Goal: Task Accomplishment & Management: Manage account settings

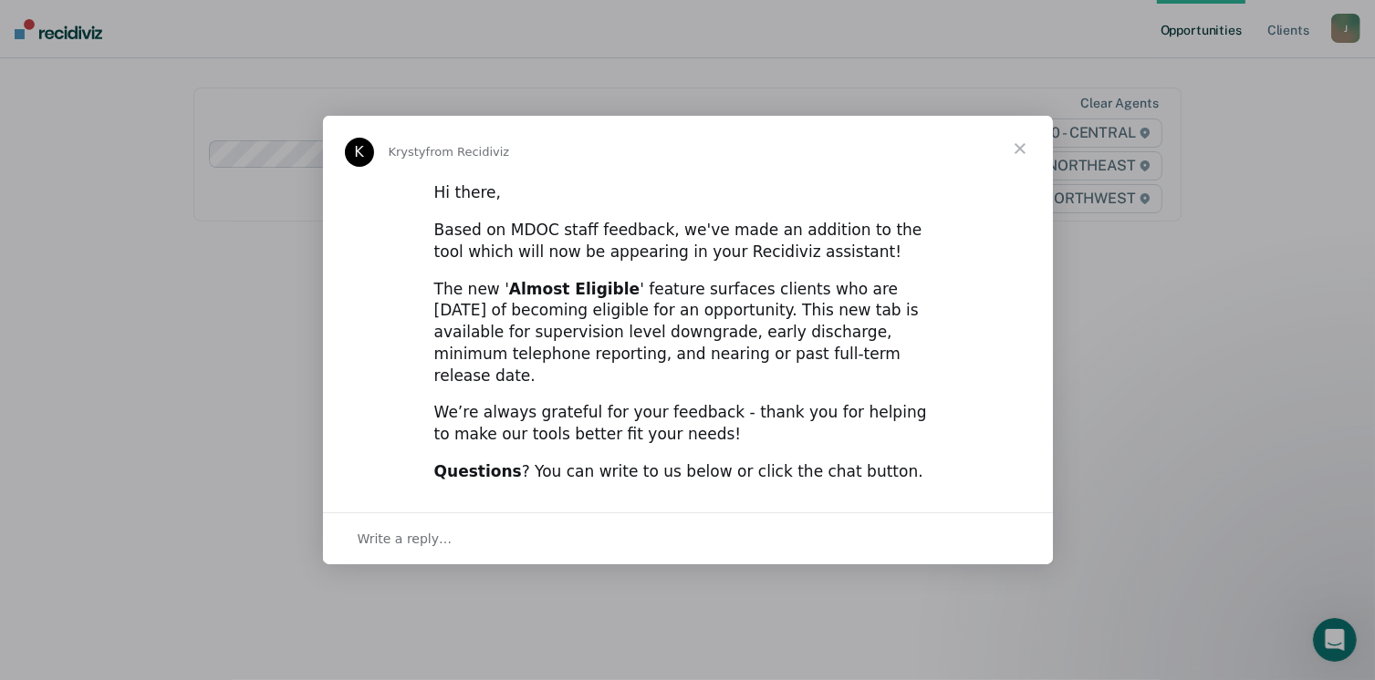
click at [1024, 152] on span "Close" at bounding box center [1020, 149] width 66 height 66
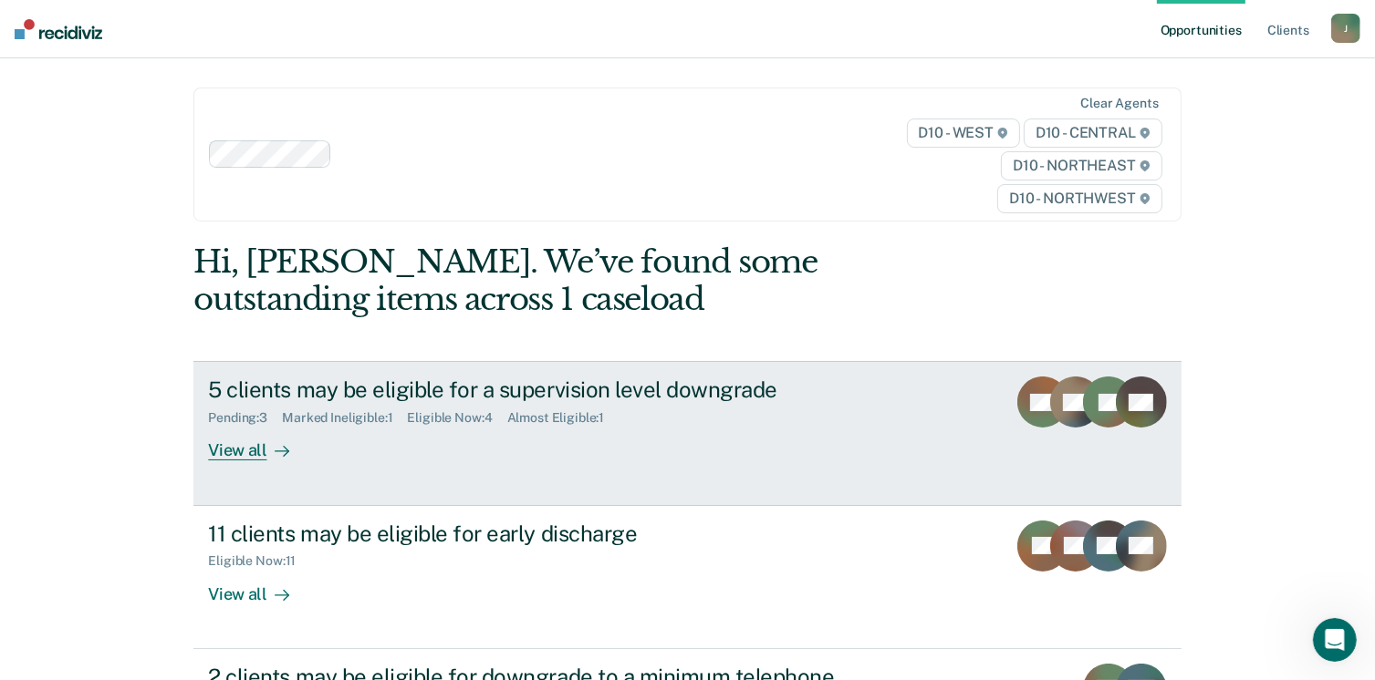
click at [244, 446] on div "View all" at bounding box center [259, 444] width 102 height 36
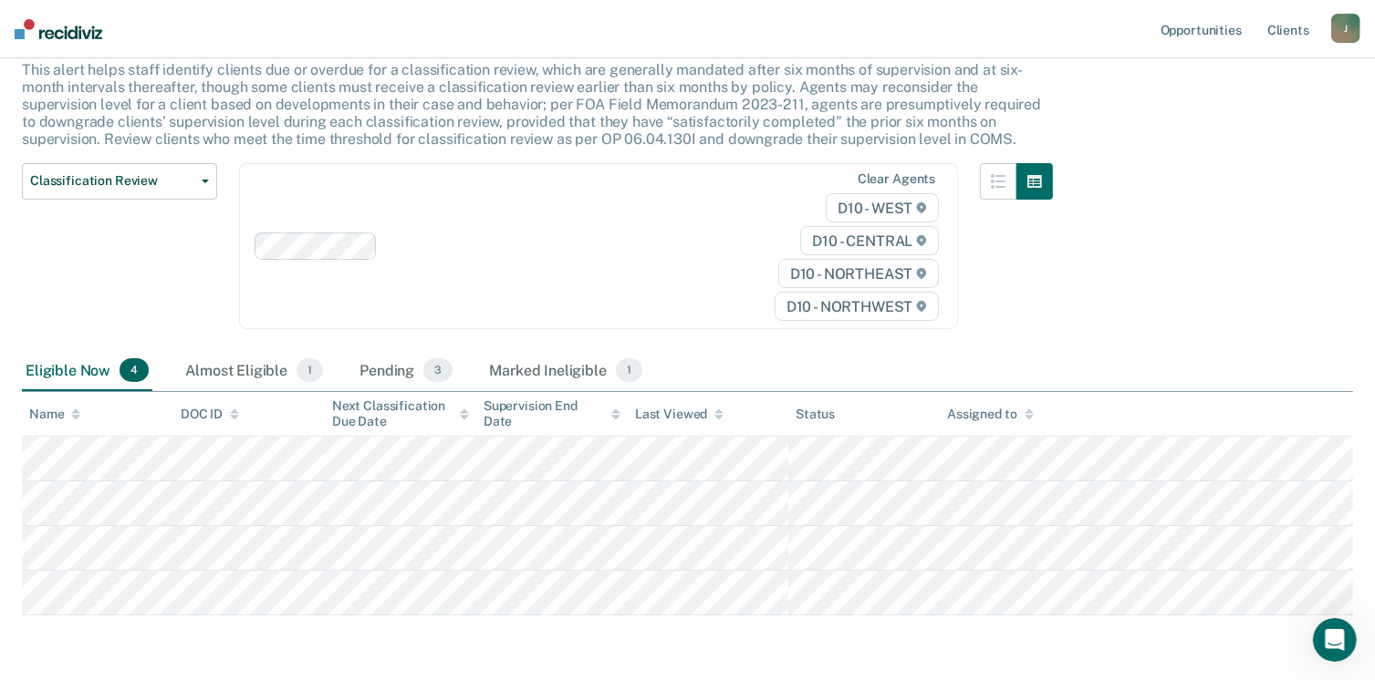
scroll to position [181, 0]
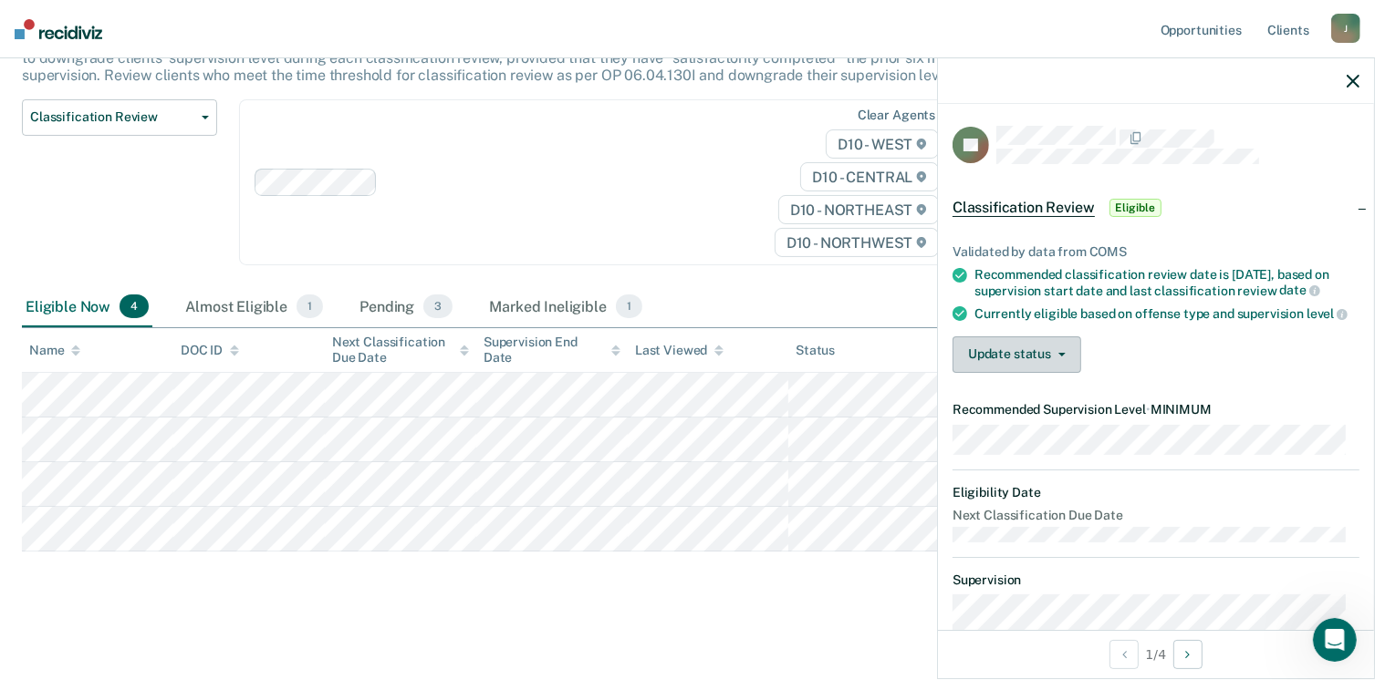
click at [1025, 372] on button "Update status" at bounding box center [1016, 355] width 129 height 36
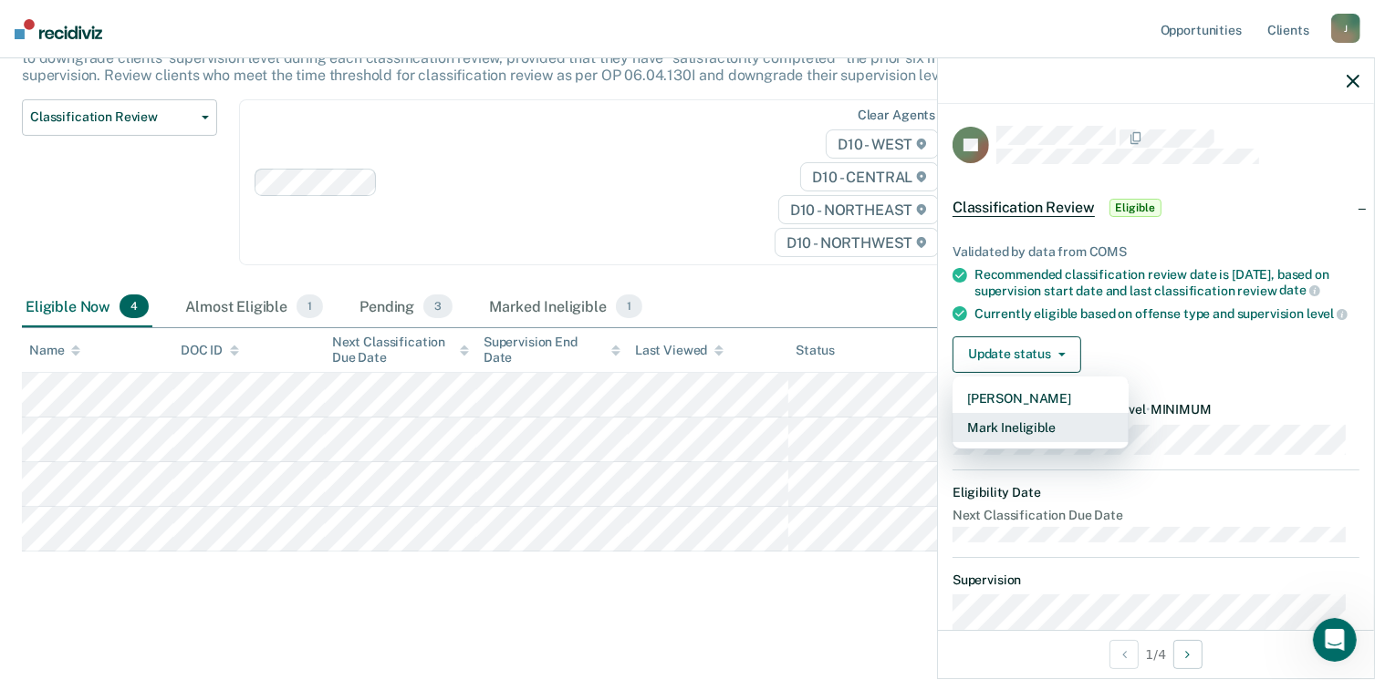
click at [1034, 433] on button "Mark Ineligible" at bounding box center [1040, 427] width 176 height 29
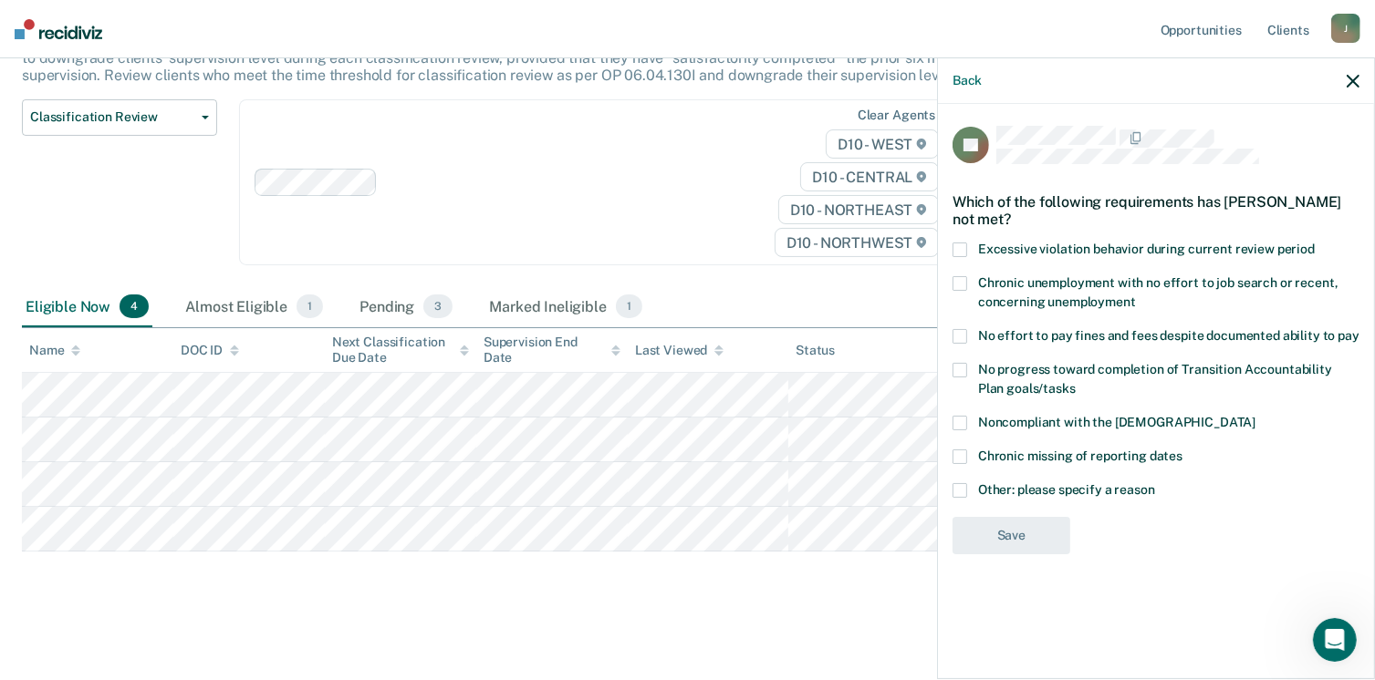
click at [960, 488] on span at bounding box center [959, 490] width 15 height 15
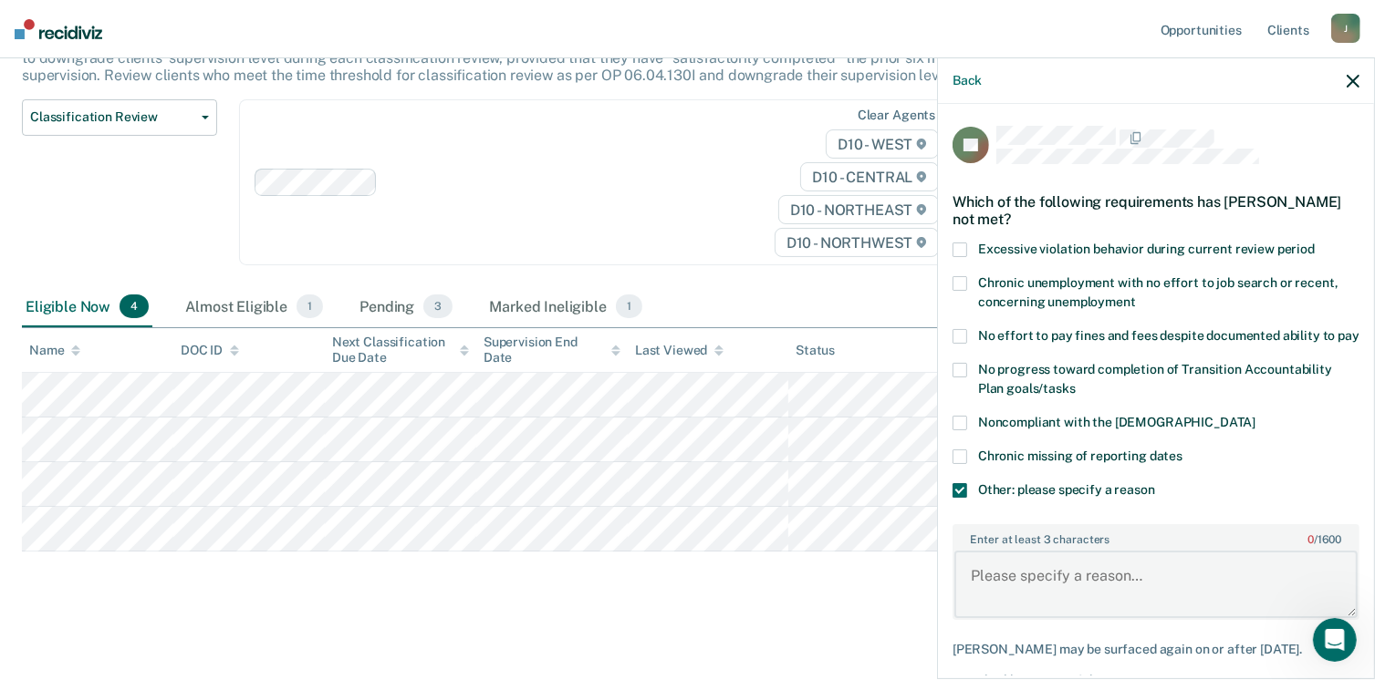
click at [1080, 583] on textarea "Enter at least 3 characters 0 / 1600" at bounding box center [1155, 584] width 403 height 67
click at [1094, 596] on textarea "Active Violation pf hearings being held" at bounding box center [1155, 584] width 403 height 67
type textarea "Active VOP hearings being held"
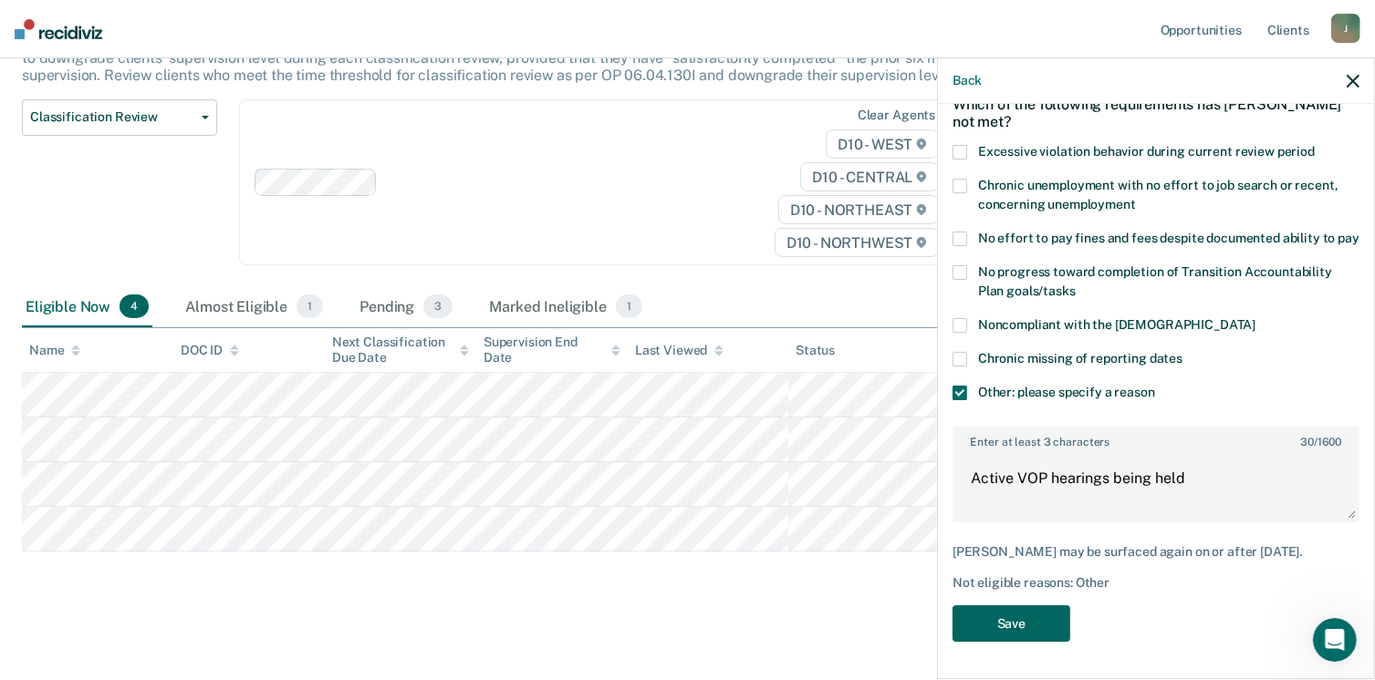
click at [1036, 625] on button "Save" at bounding box center [1011, 624] width 118 height 37
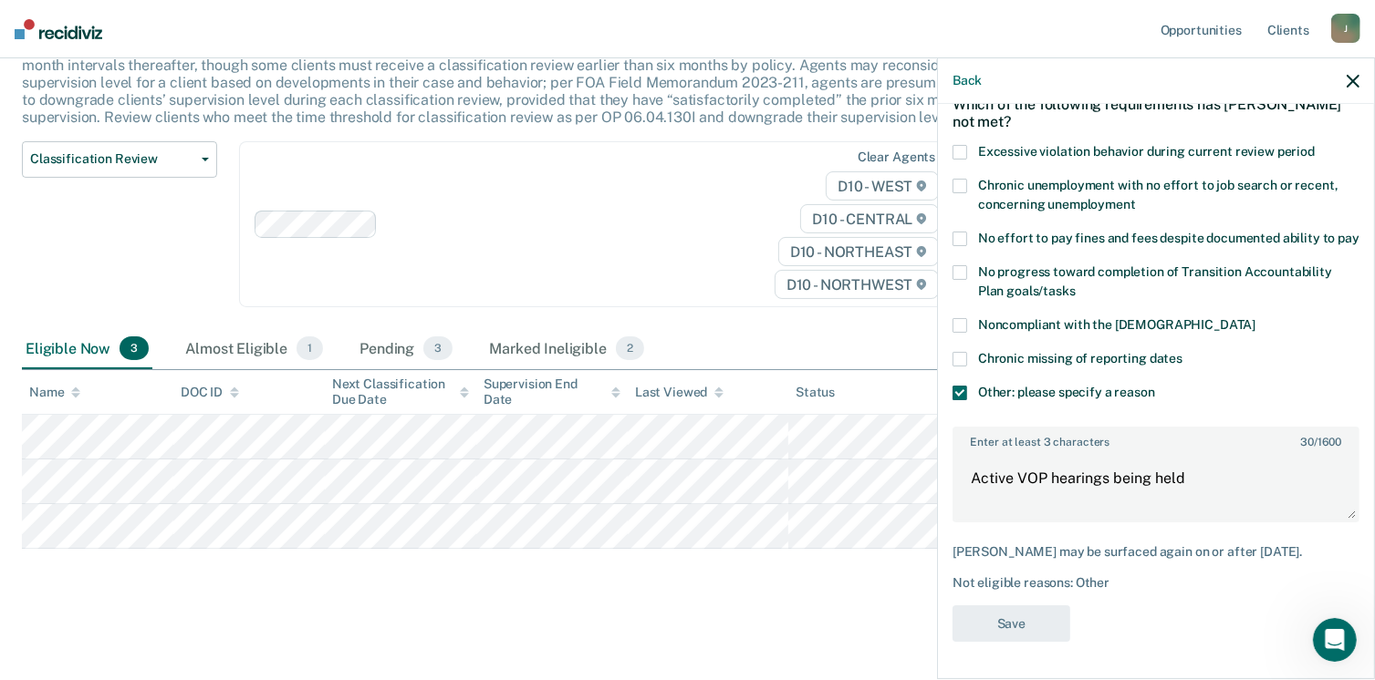
scroll to position [136, 0]
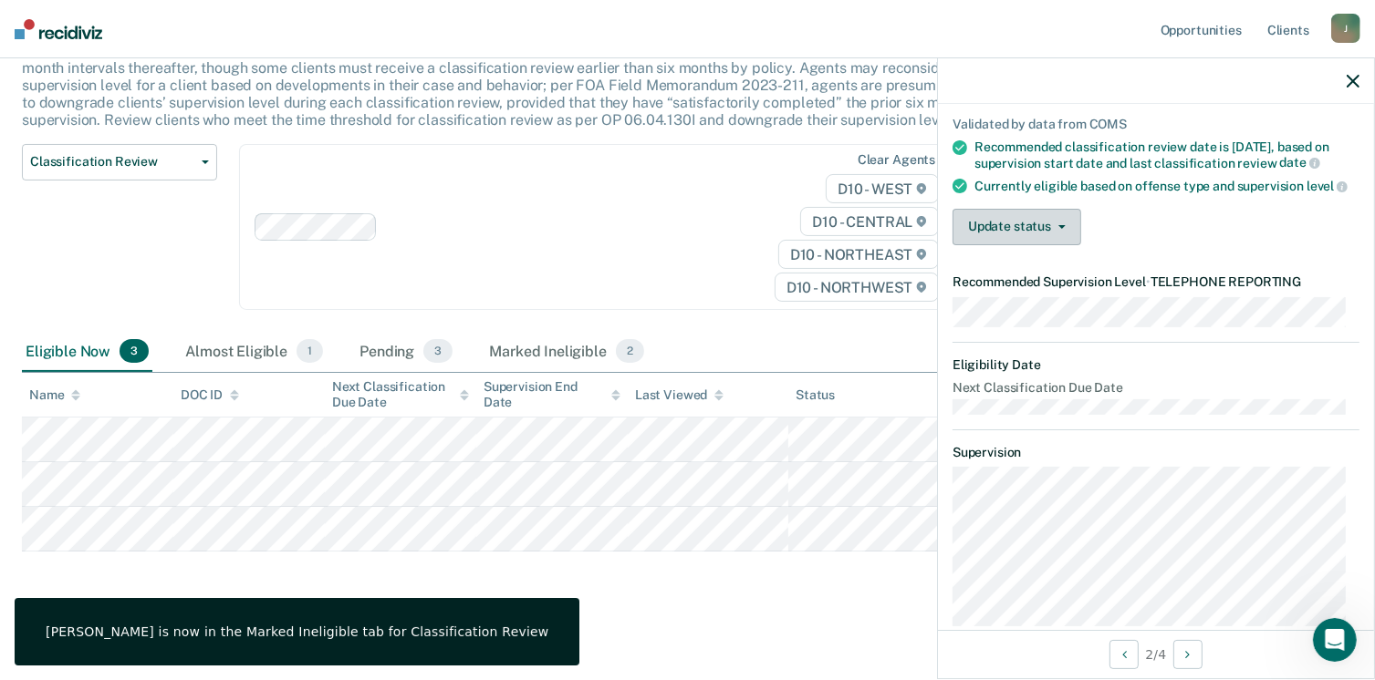
click at [1061, 242] on button "Update status" at bounding box center [1016, 227] width 129 height 36
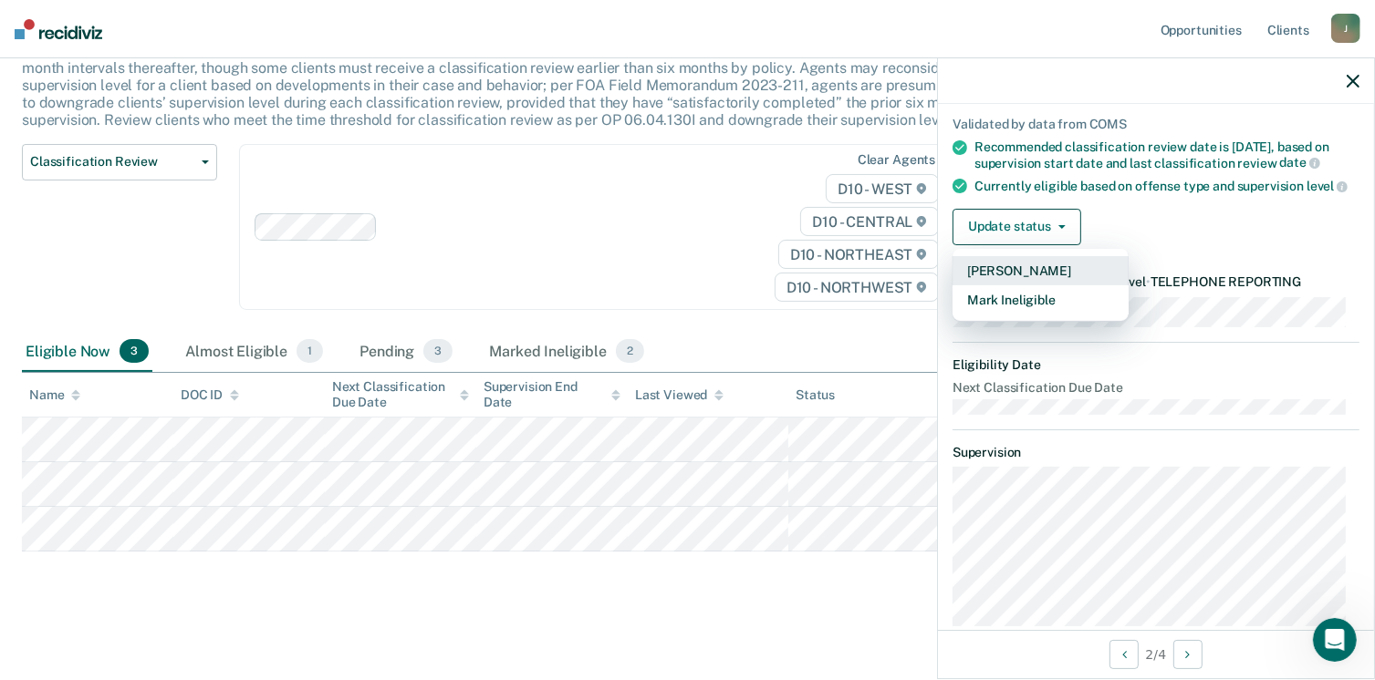
click at [1037, 285] on button "Mark Pending" at bounding box center [1040, 270] width 176 height 29
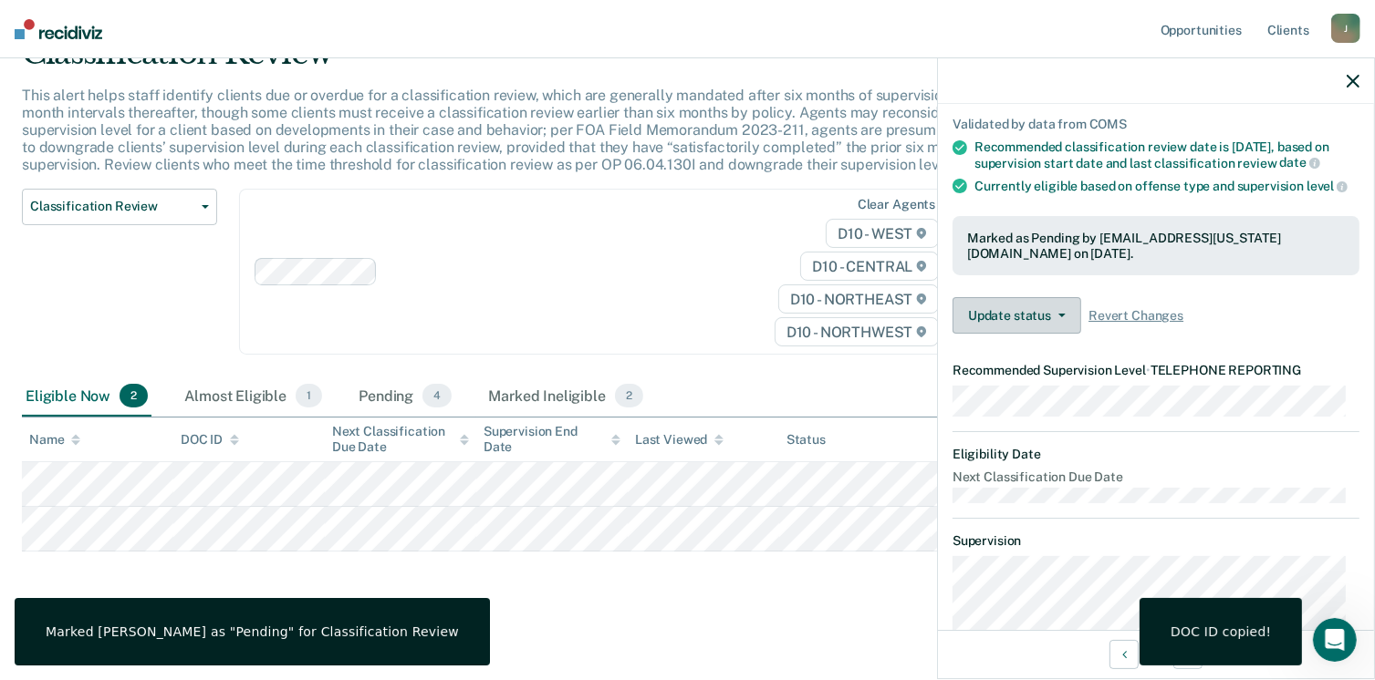
click at [1055, 317] on span "button" at bounding box center [1058, 316] width 15 height 4
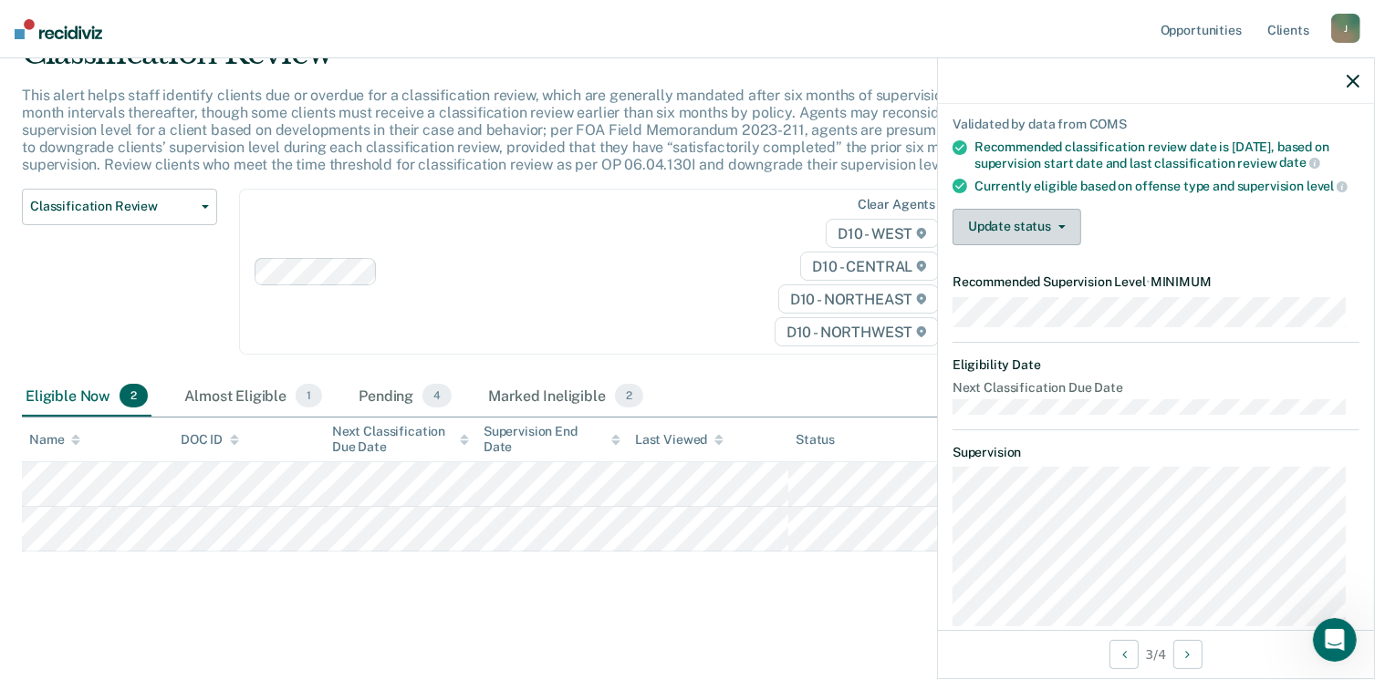
click at [1066, 245] on button "Update status" at bounding box center [1016, 227] width 129 height 36
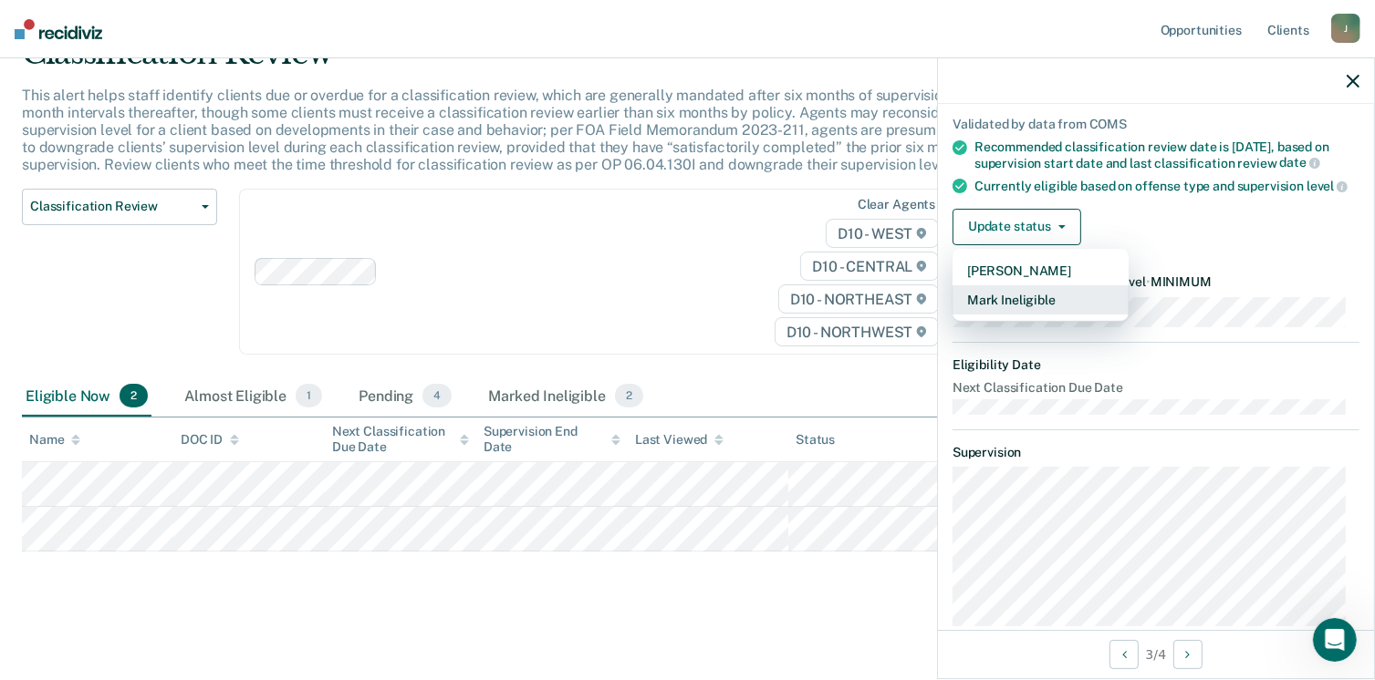
click at [1046, 315] on button "Mark Ineligible" at bounding box center [1040, 299] width 176 height 29
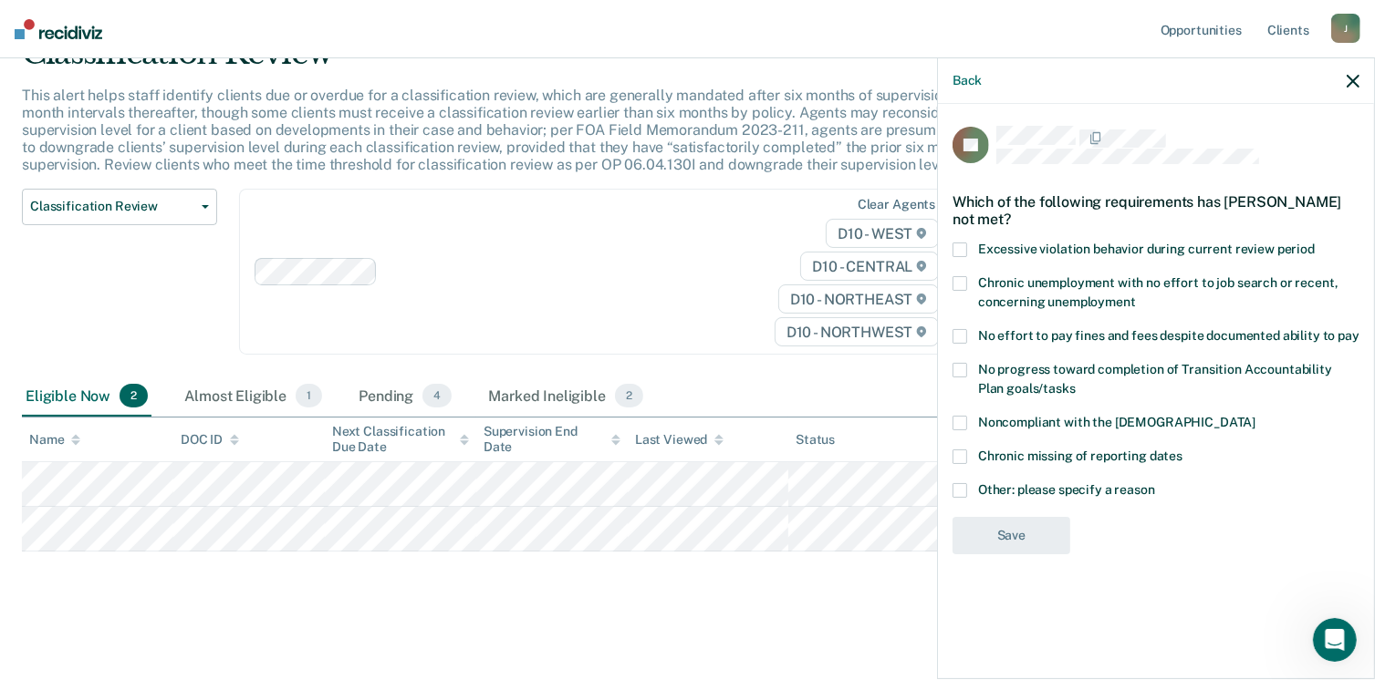
click at [961, 483] on span at bounding box center [959, 490] width 15 height 15
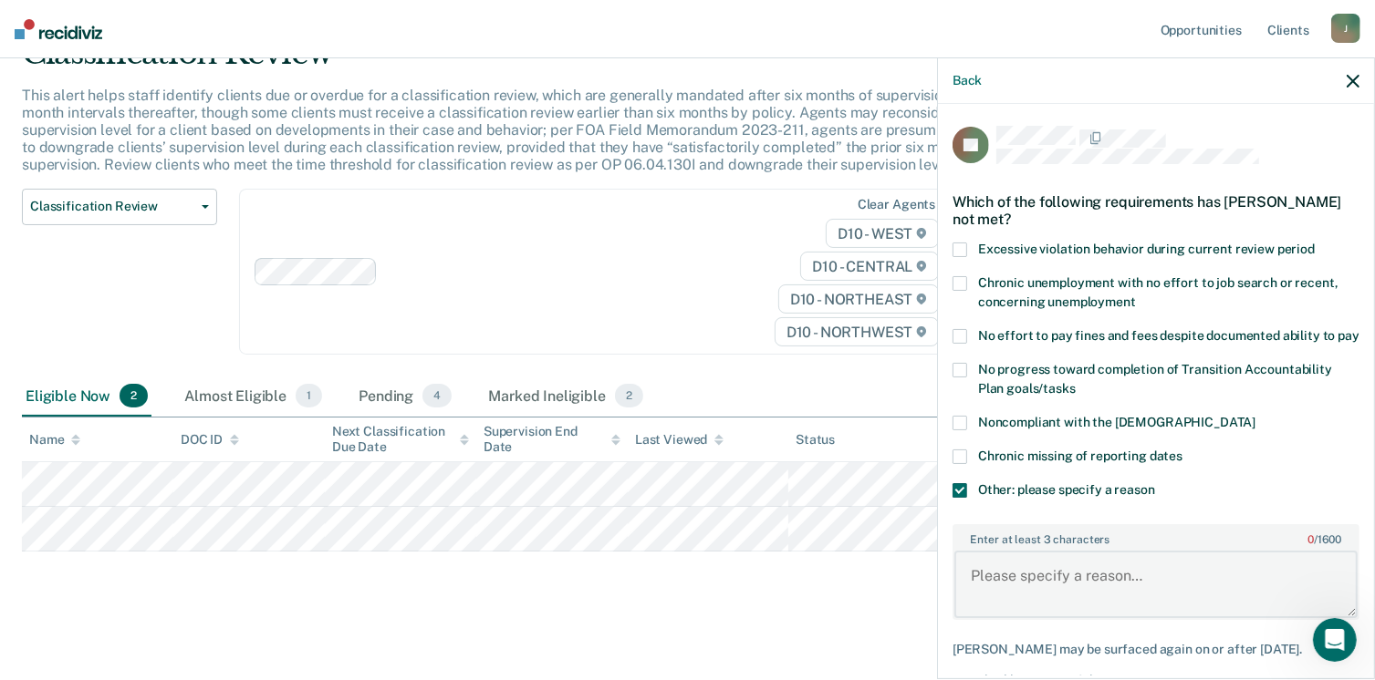
click at [1072, 603] on textarea "Enter at least 3 characters 0 / 1600" at bounding box center [1155, 584] width 403 height 67
type textarea "Arrest for assault on 08/12/2025 and pending vop"
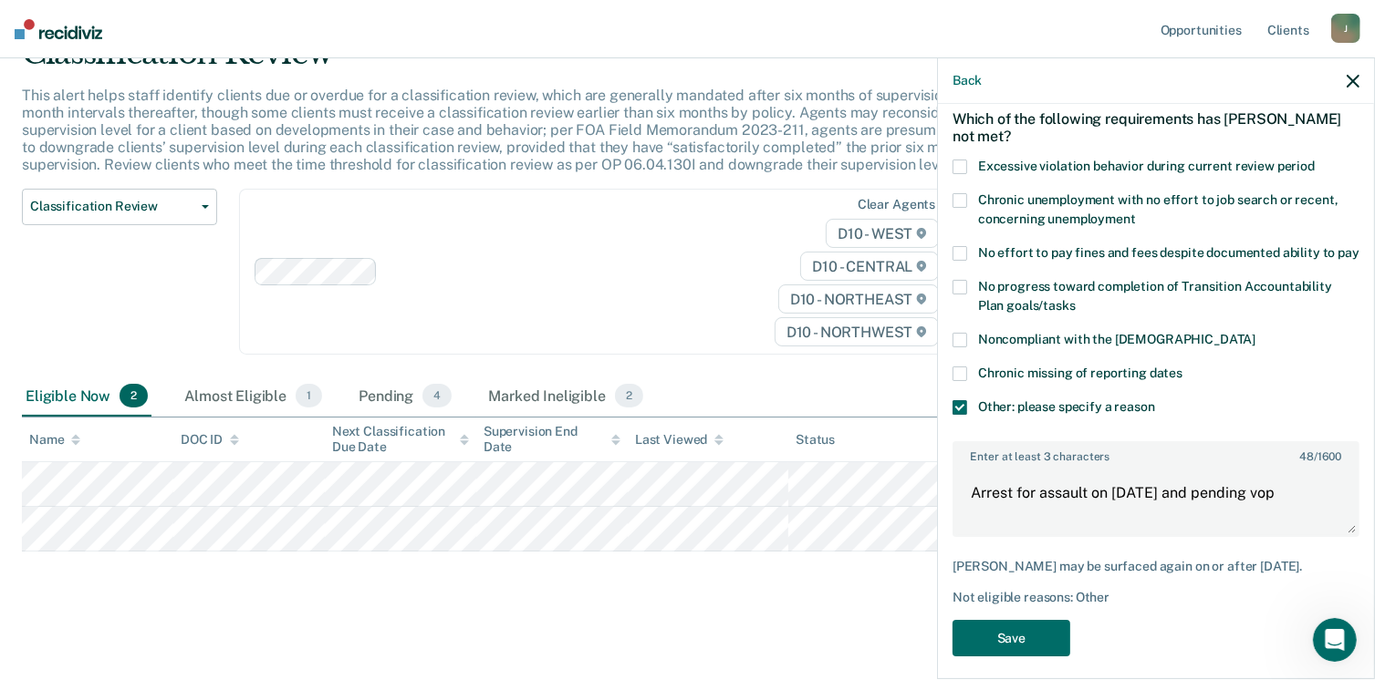
scroll to position [112, 0]
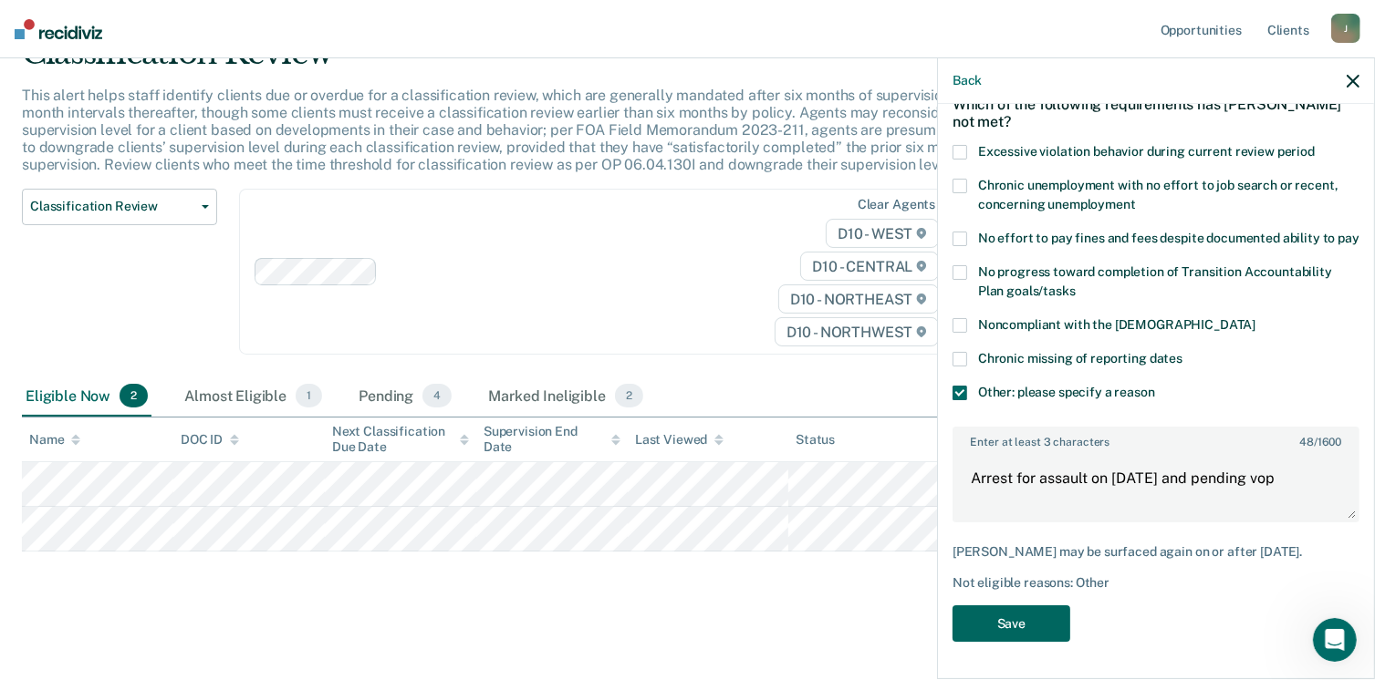
click at [1017, 614] on button "Save" at bounding box center [1011, 624] width 118 height 37
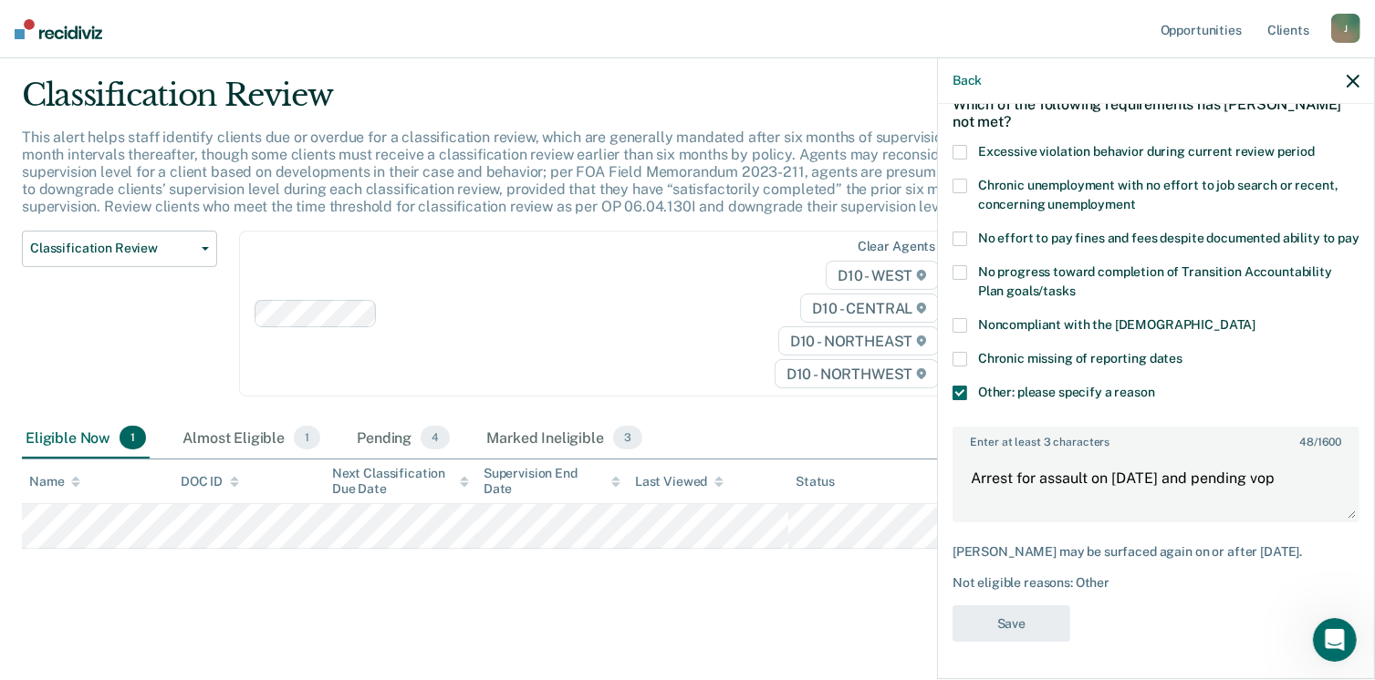
scroll to position [47, 0]
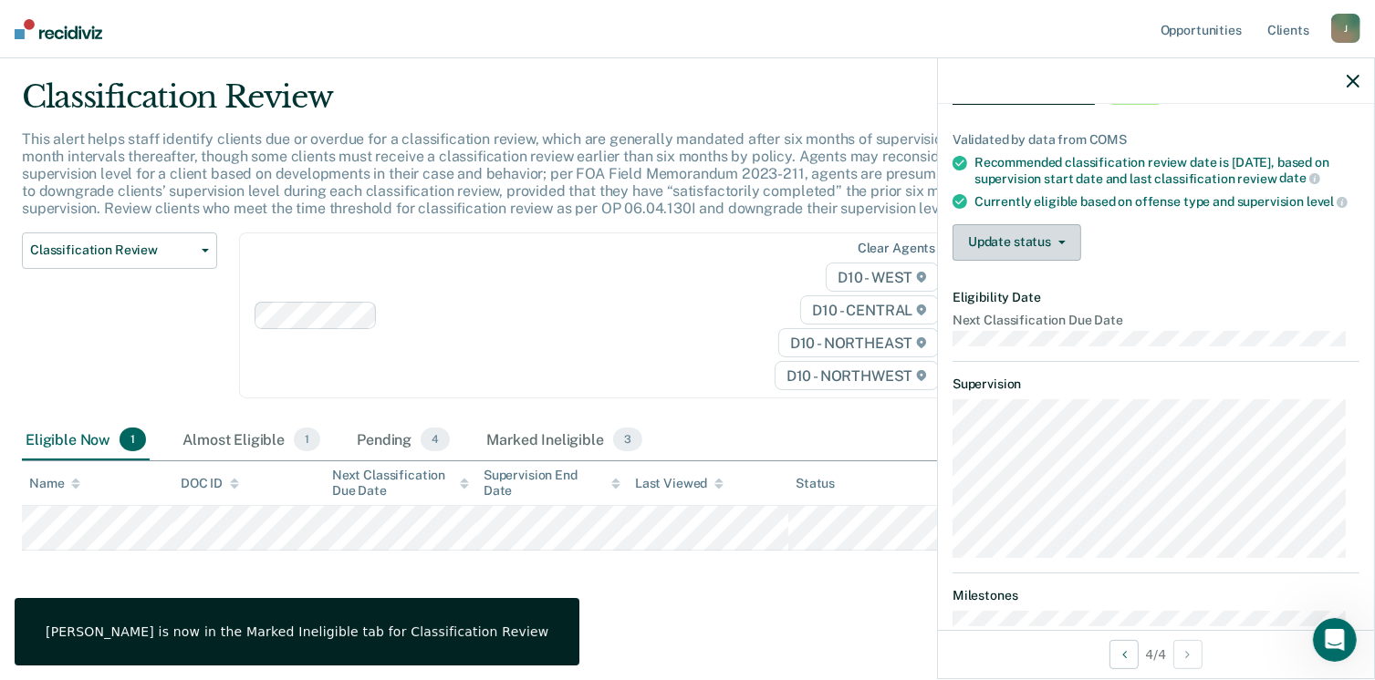
click at [1057, 261] on button "Update status" at bounding box center [1016, 242] width 129 height 36
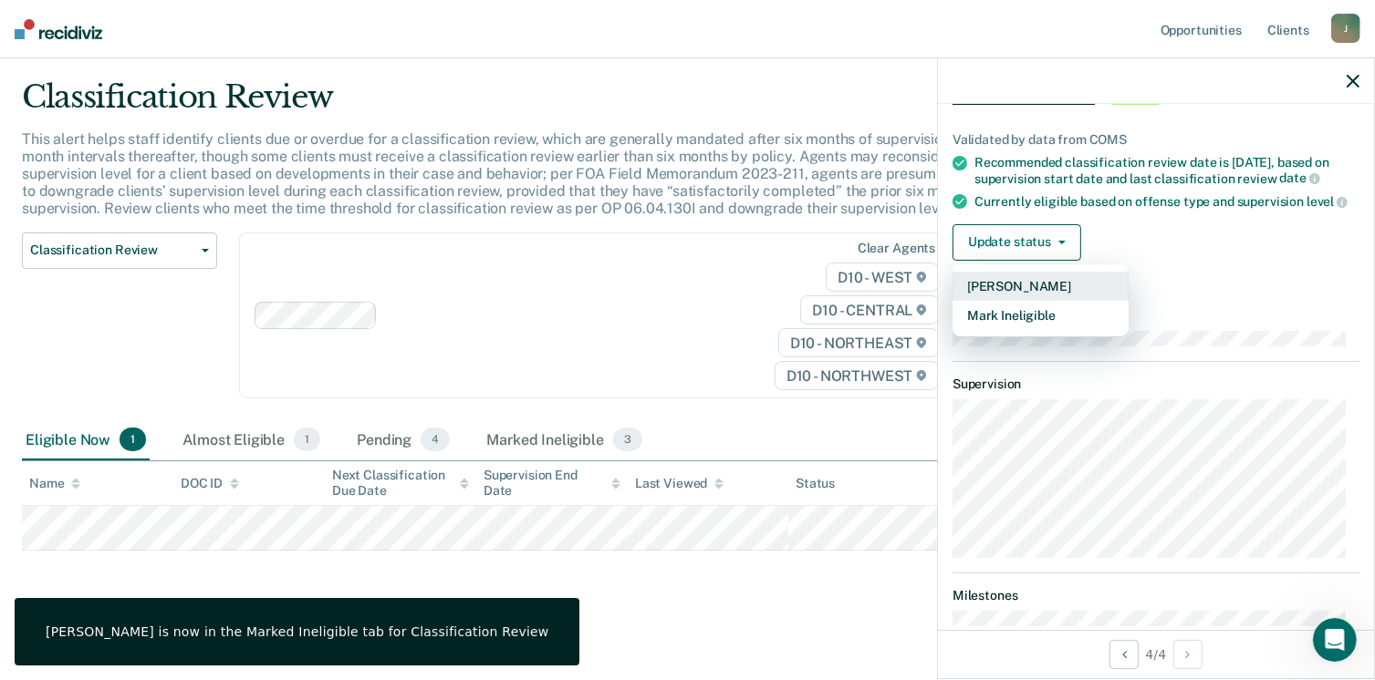
click at [1040, 301] on button "Mark Pending" at bounding box center [1040, 286] width 176 height 29
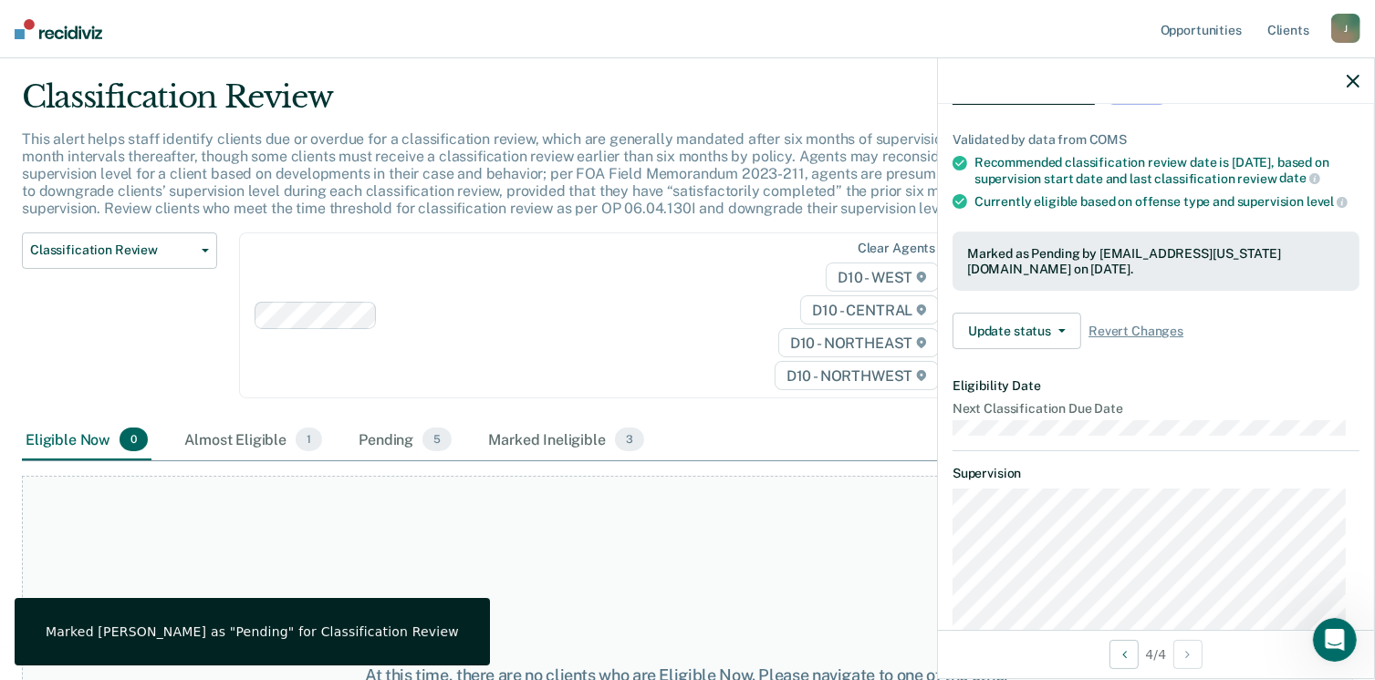
click at [1353, 82] on icon "button" at bounding box center [1352, 81] width 13 height 13
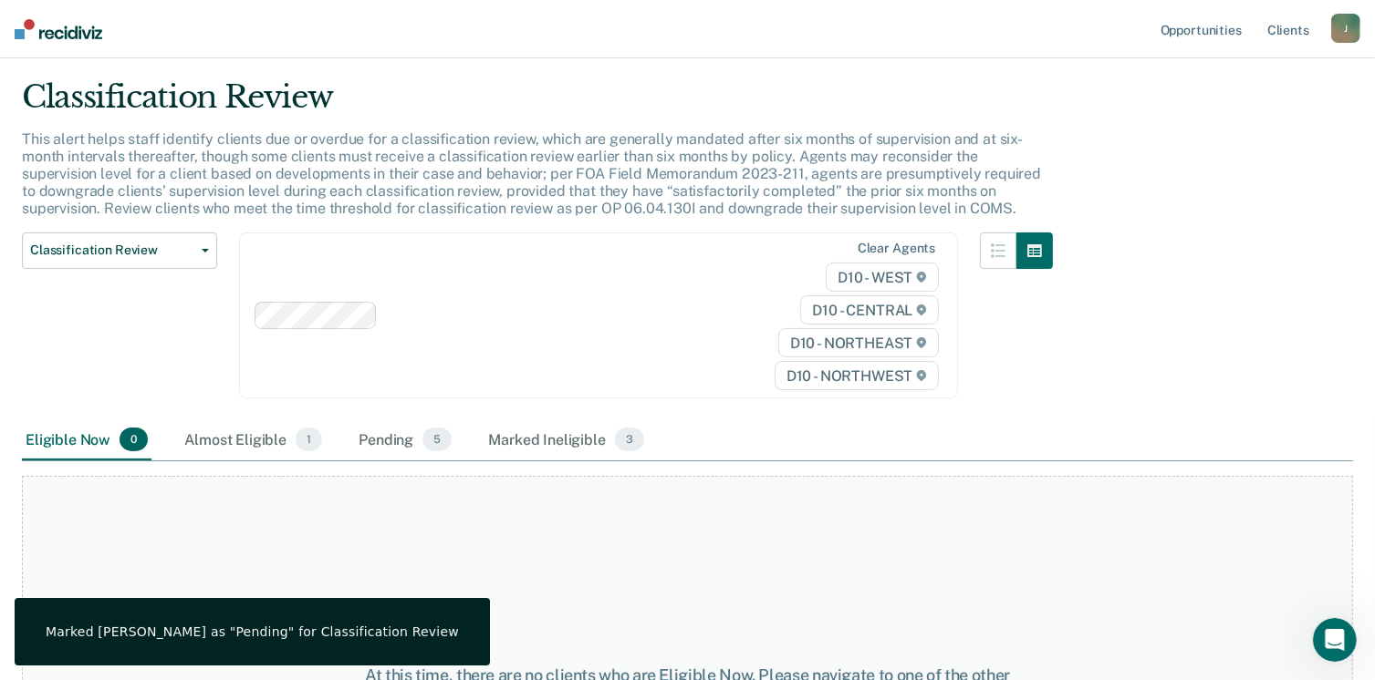
click at [1347, 23] on div "J" at bounding box center [1345, 28] width 29 height 29
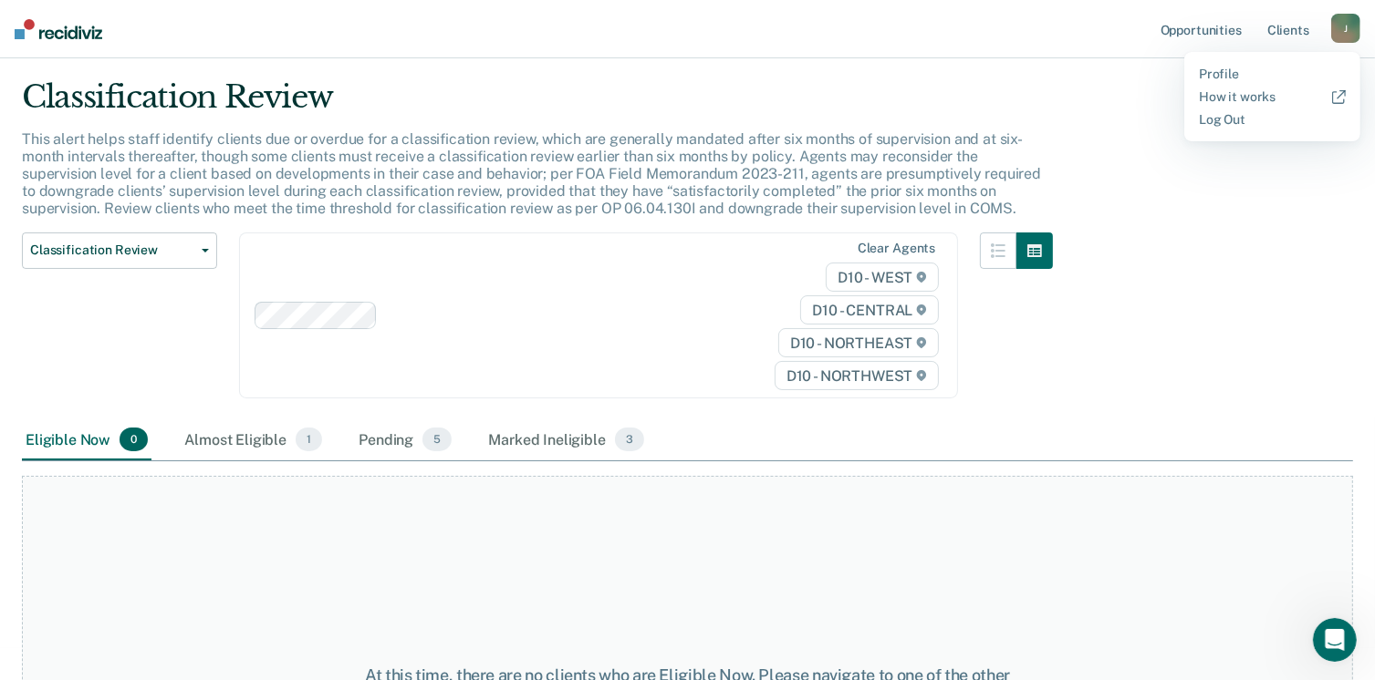
click at [1347, 23] on div "J" at bounding box center [1345, 28] width 29 height 29
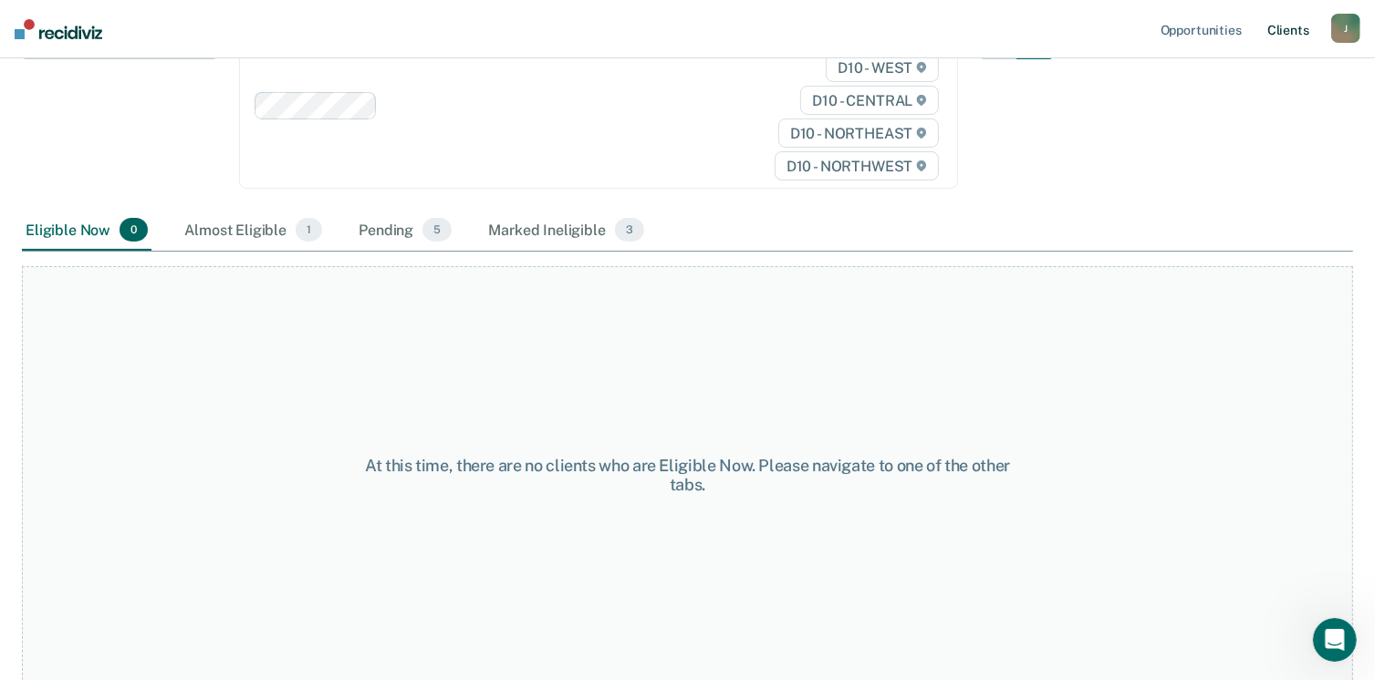
click at [1281, 36] on link "Client s" at bounding box center [1287, 29] width 49 height 58
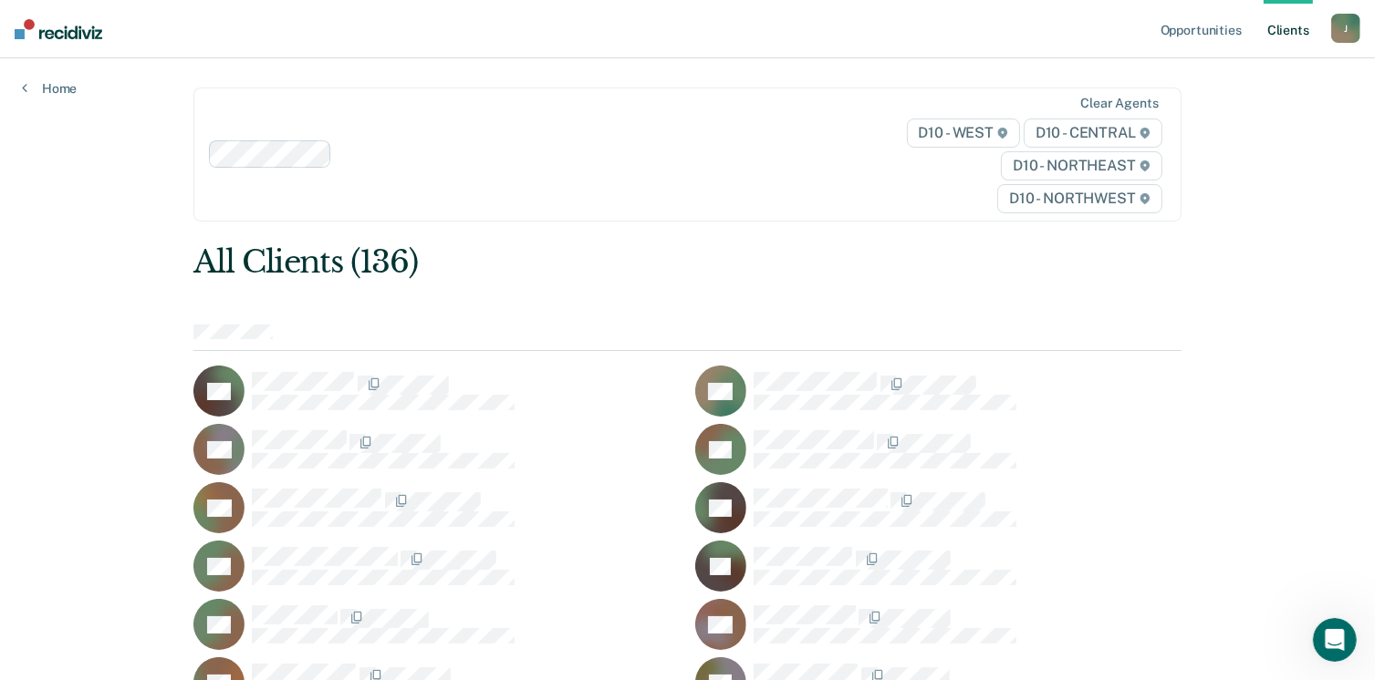
click at [1292, 29] on link "Client s" at bounding box center [1287, 29] width 49 height 58
click at [1189, 42] on link "Opportunities" at bounding box center [1201, 29] width 88 height 58
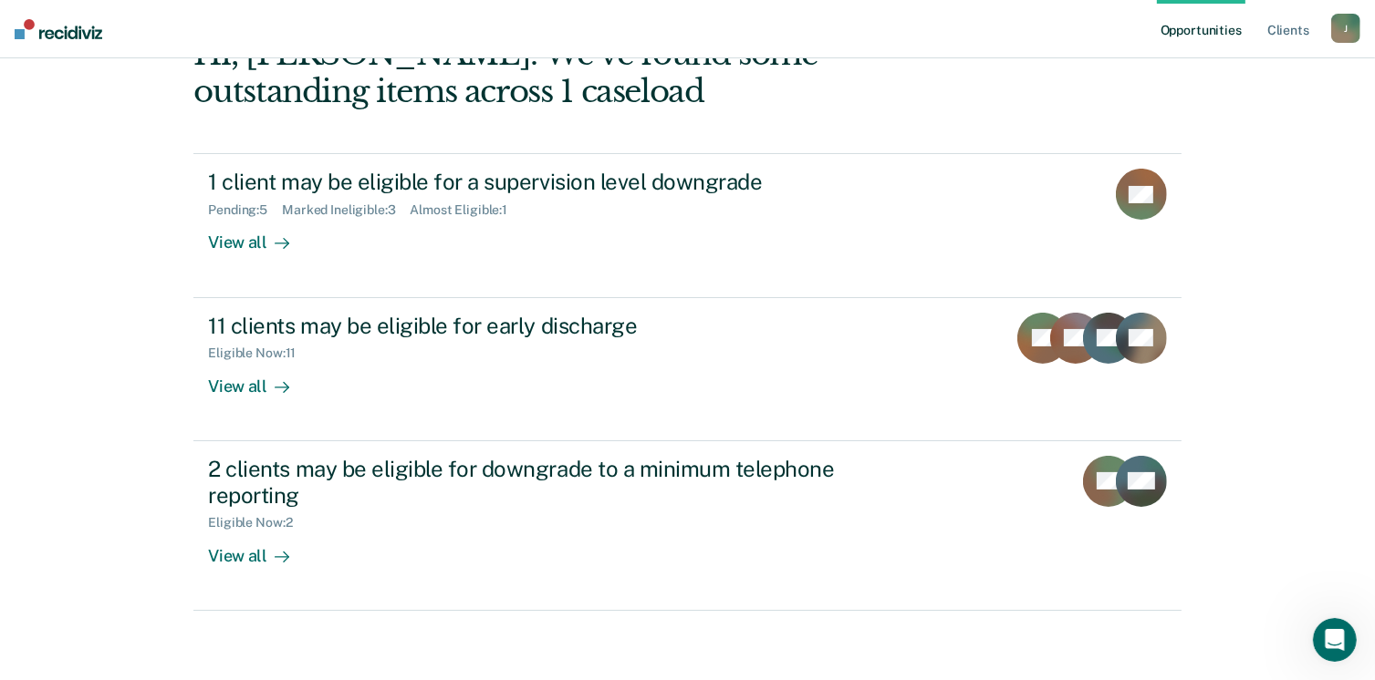
scroll to position [248, 0]
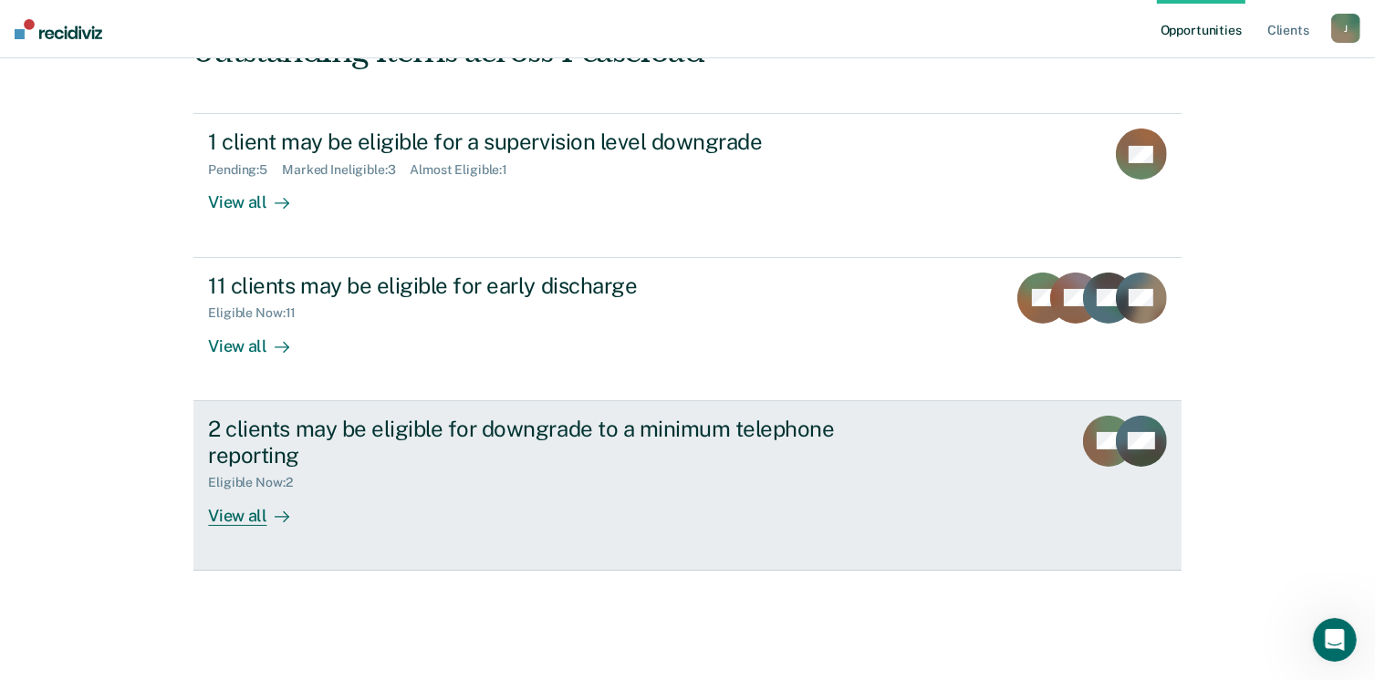
click at [252, 515] on div "View all" at bounding box center [259, 509] width 102 height 36
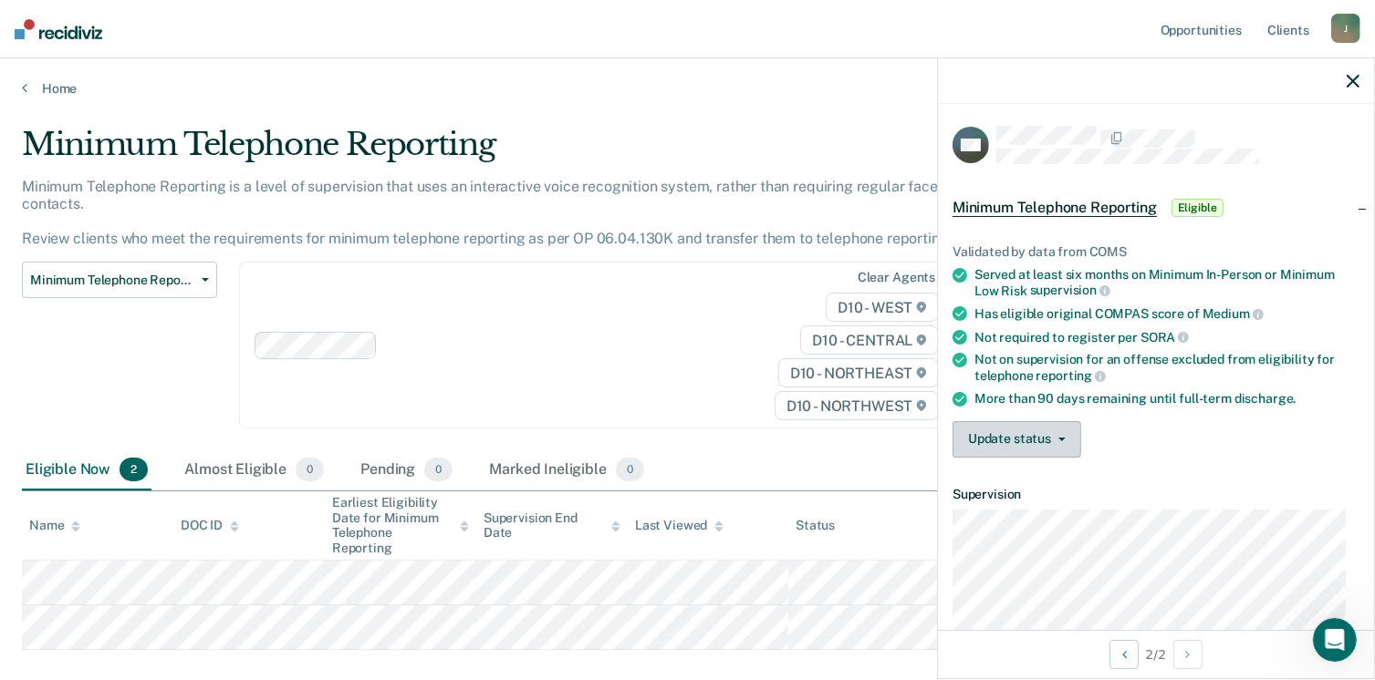
click at [1052, 426] on button "Update status" at bounding box center [1016, 439] width 129 height 36
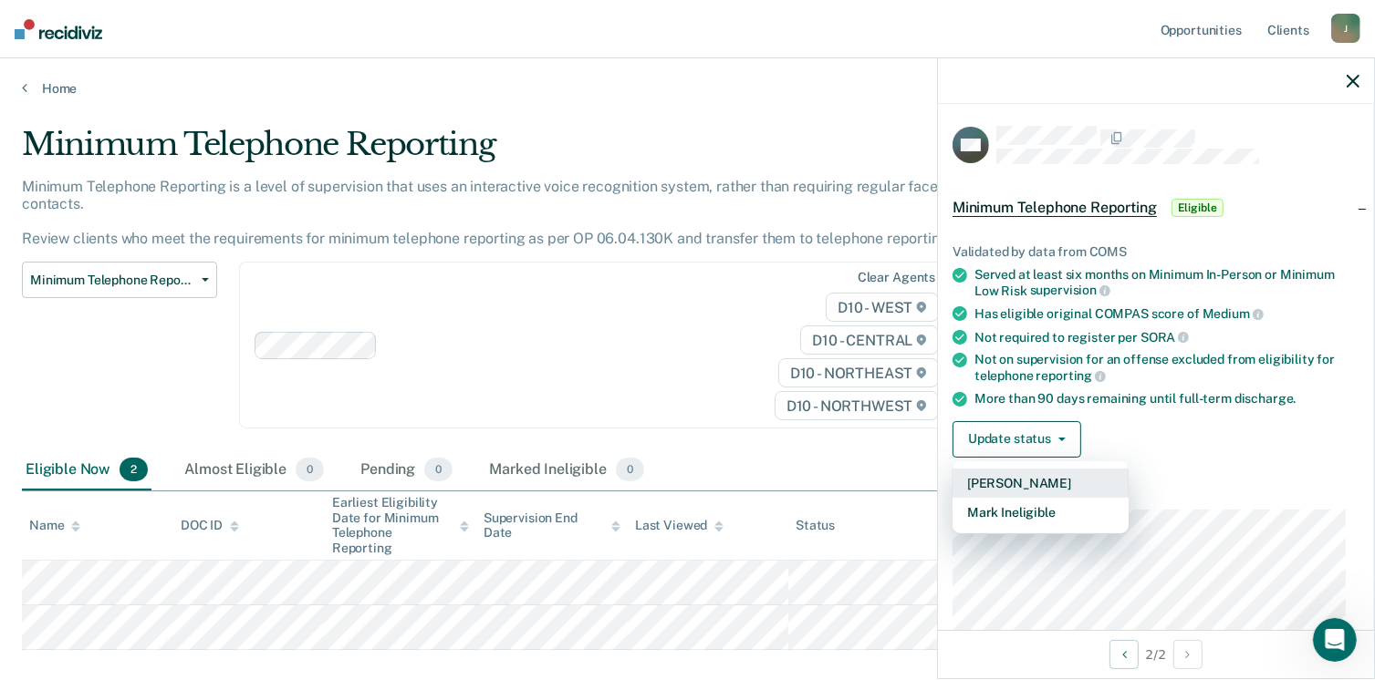
click at [1033, 483] on button "Mark Pending" at bounding box center [1040, 483] width 176 height 29
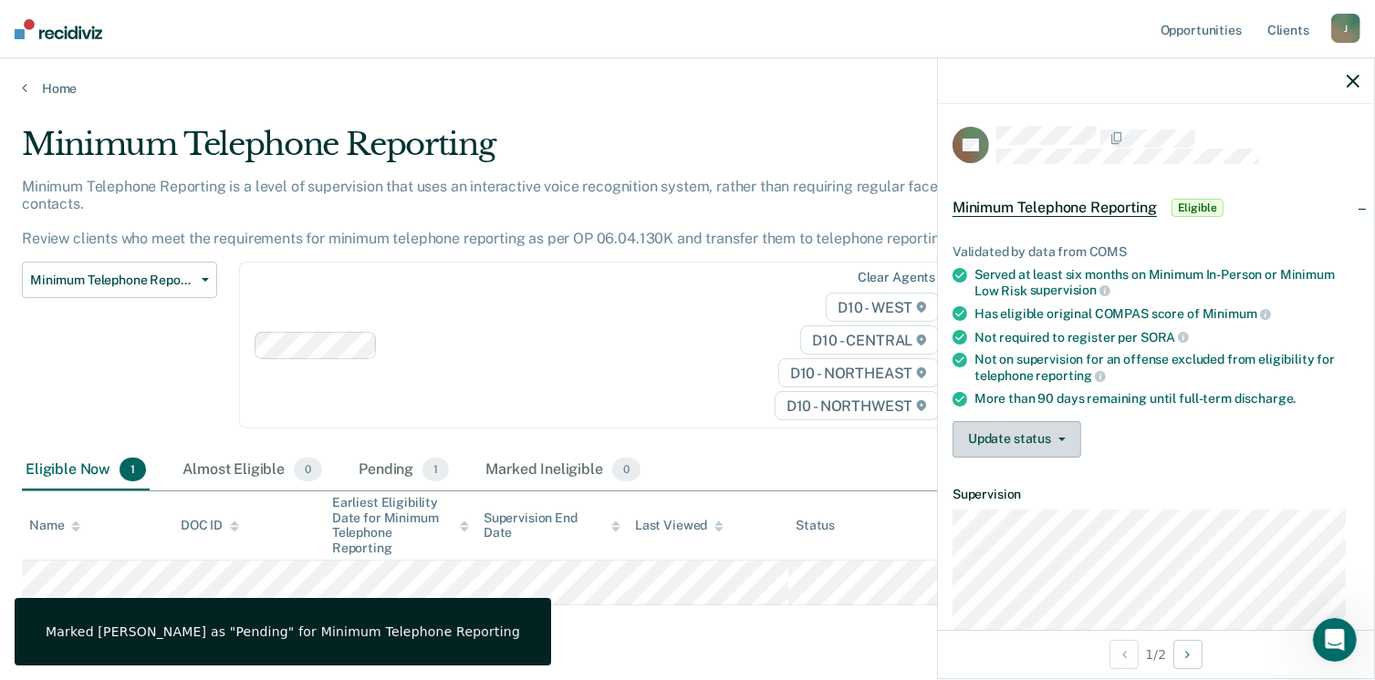
click at [1063, 437] on button "Update status" at bounding box center [1016, 439] width 129 height 36
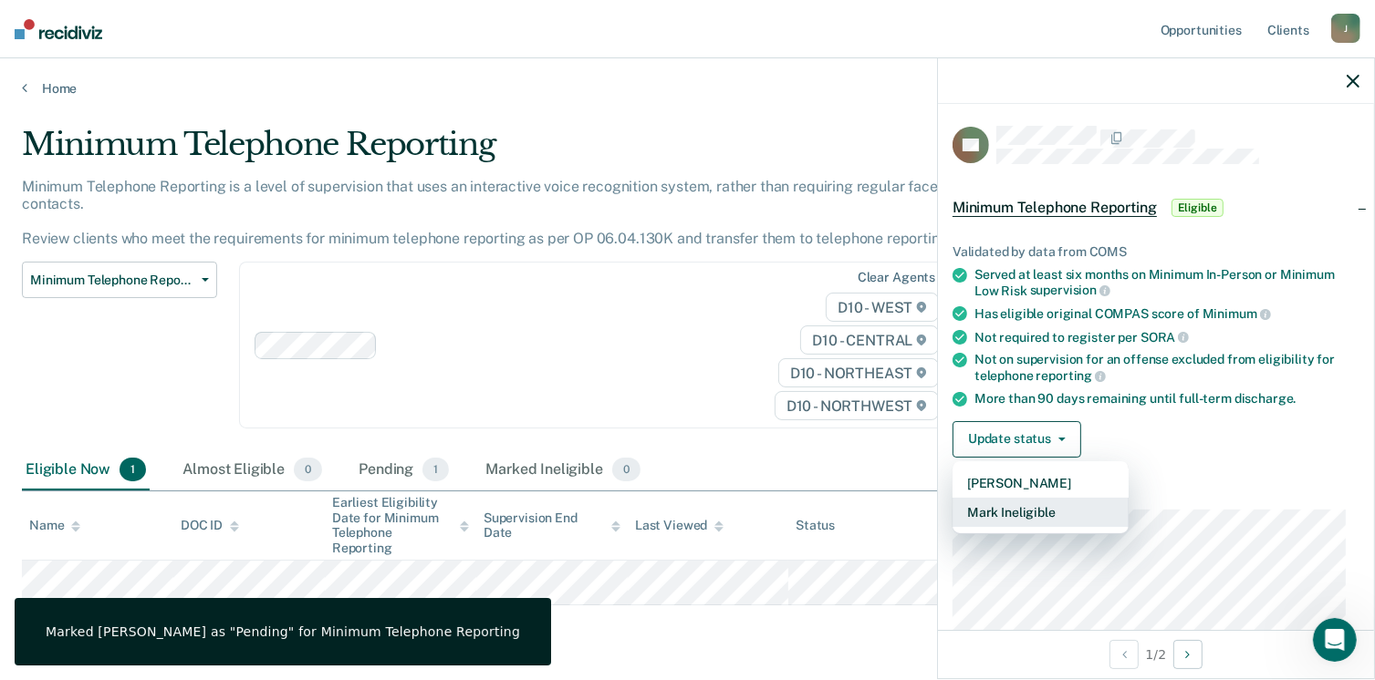
click at [1033, 503] on button "Mark Ineligible" at bounding box center [1040, 512] width 176 height 29
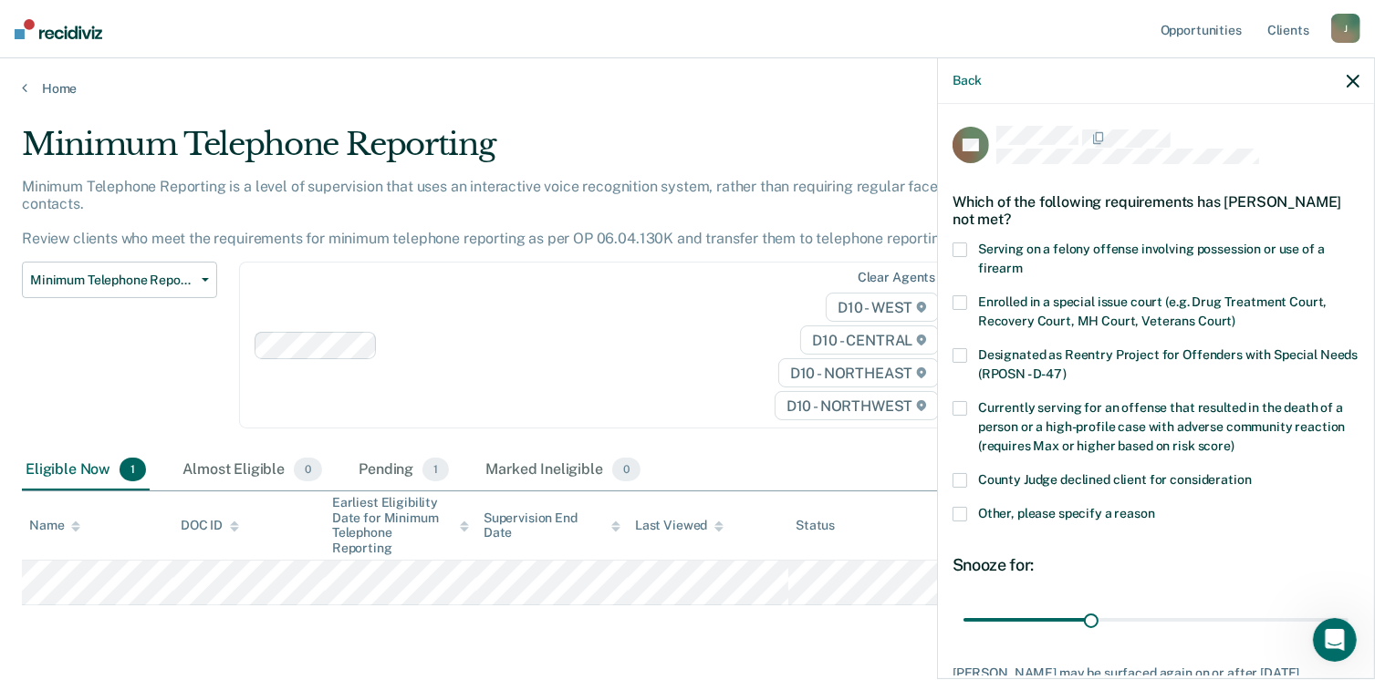
click at [960, 508] on span at bounding box center [959, 514] width 15 height 15
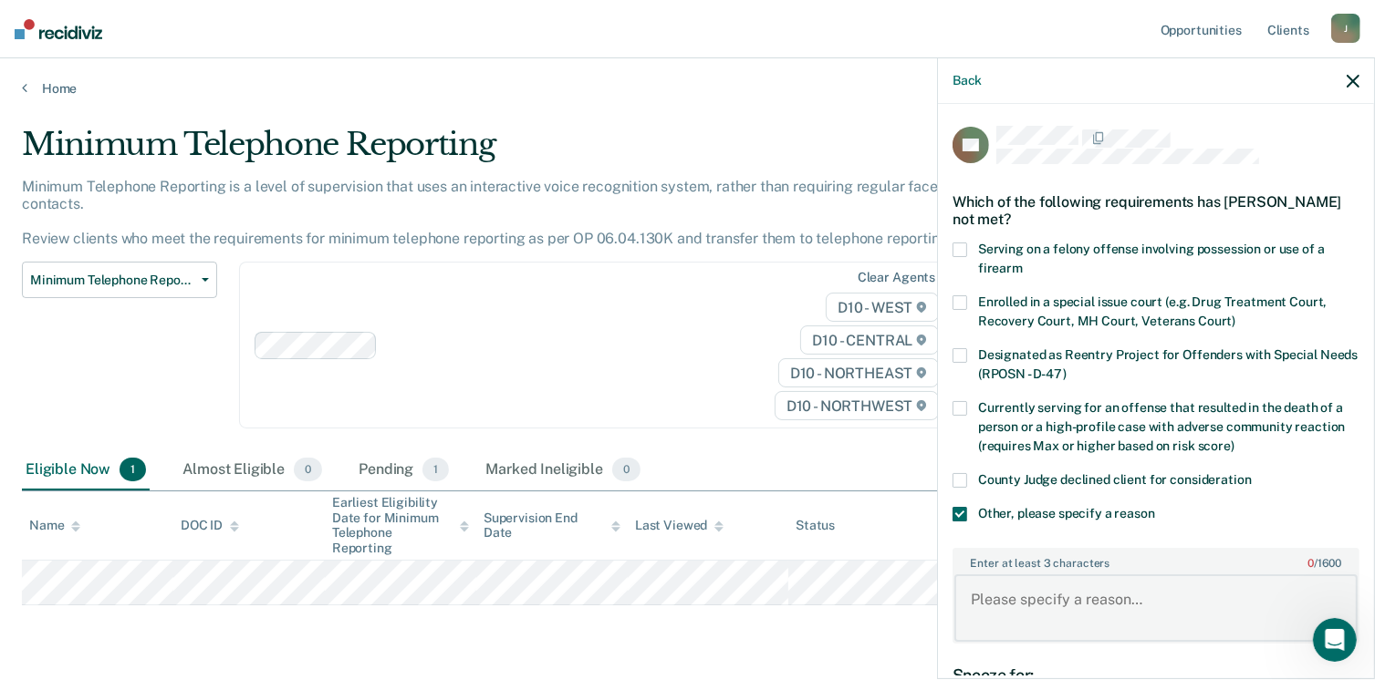
click at [1124, 585] on textarea "Enter at least 3 characters 0 / 1600" at bounding box center [1155, 608] width 403 height 67
drag, startPoint x: 1113, startPoint y: 599, endPoint x: 1068, endPoint y: 603, distance: 44.8
click at [1068, 603] on textarea "Coviction is not eliable" at bounding box center [1155, 608] width 403 height 67
type textarea "Conviction is not eligible"
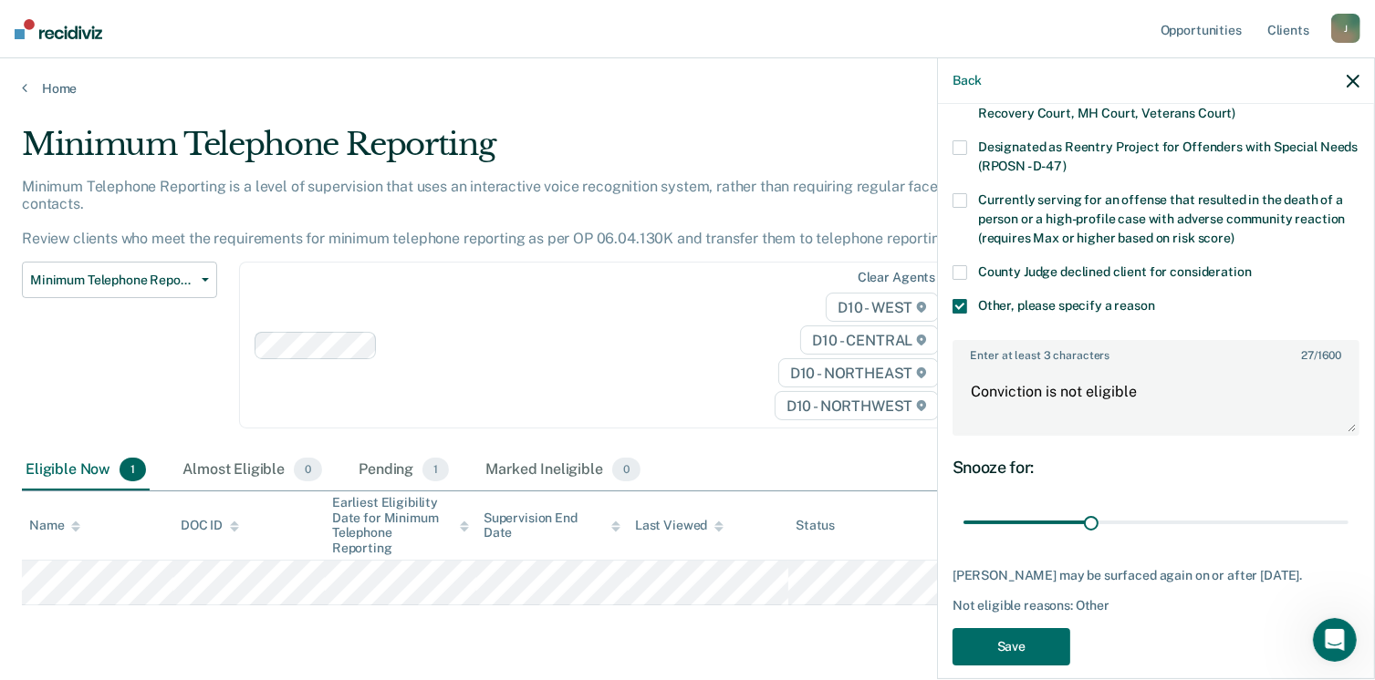
scroll to position [226, 0]
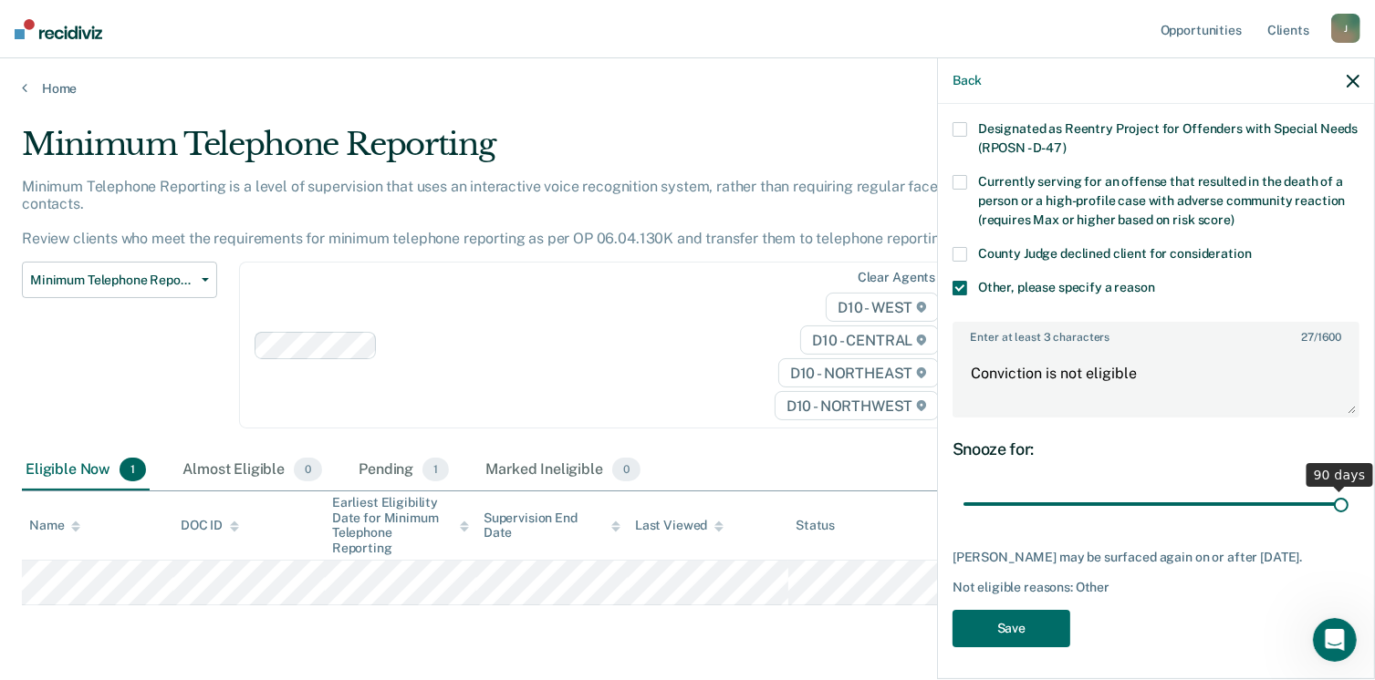
drag, startPoint x: 1088, startPoint y: 493, endPoint x: 1360, endPoint y: 487, distance: 271.9
type input "90"
click at [1348, 489] on input "range" at bounding box center [1155, 505] width 385 height 32
click at [1023, 625] on button "Save" at bounding box center [1011, 628] width 118 height 37
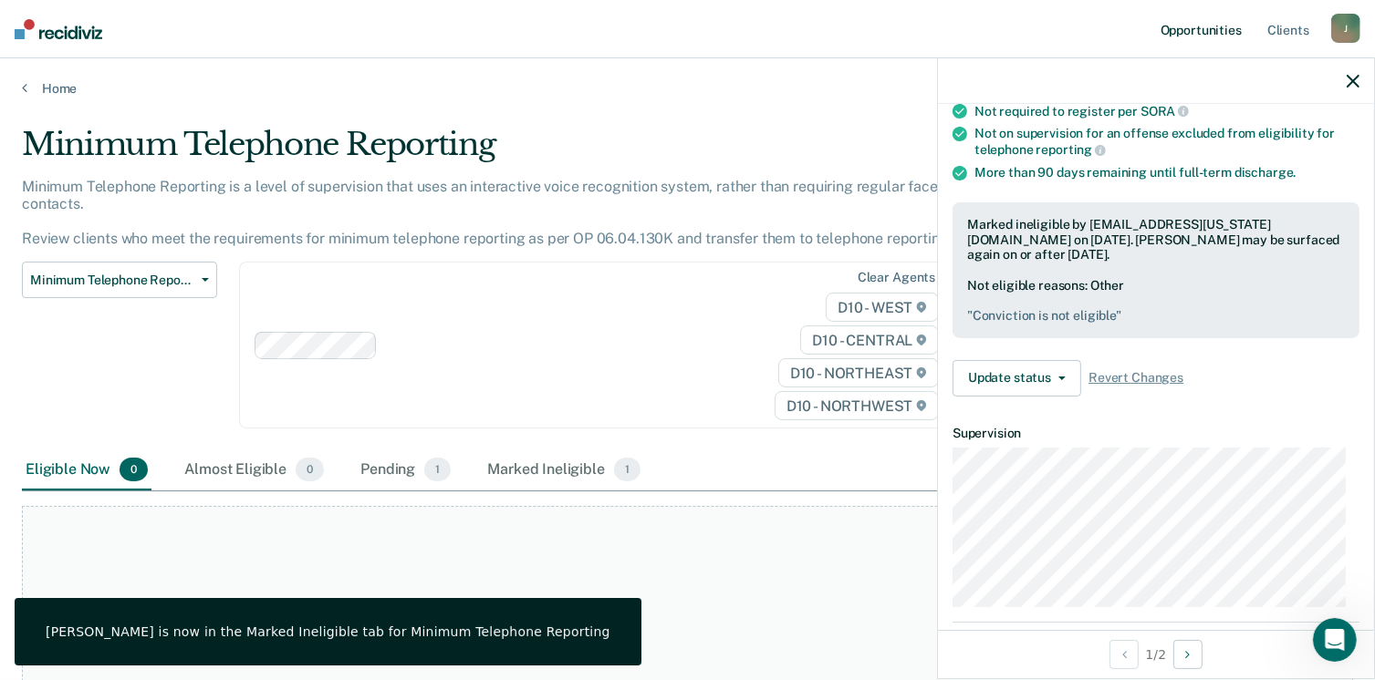
click at [1206, 34] on link "Opportunities" at bounding box center [1201, 29] width 88 height 58
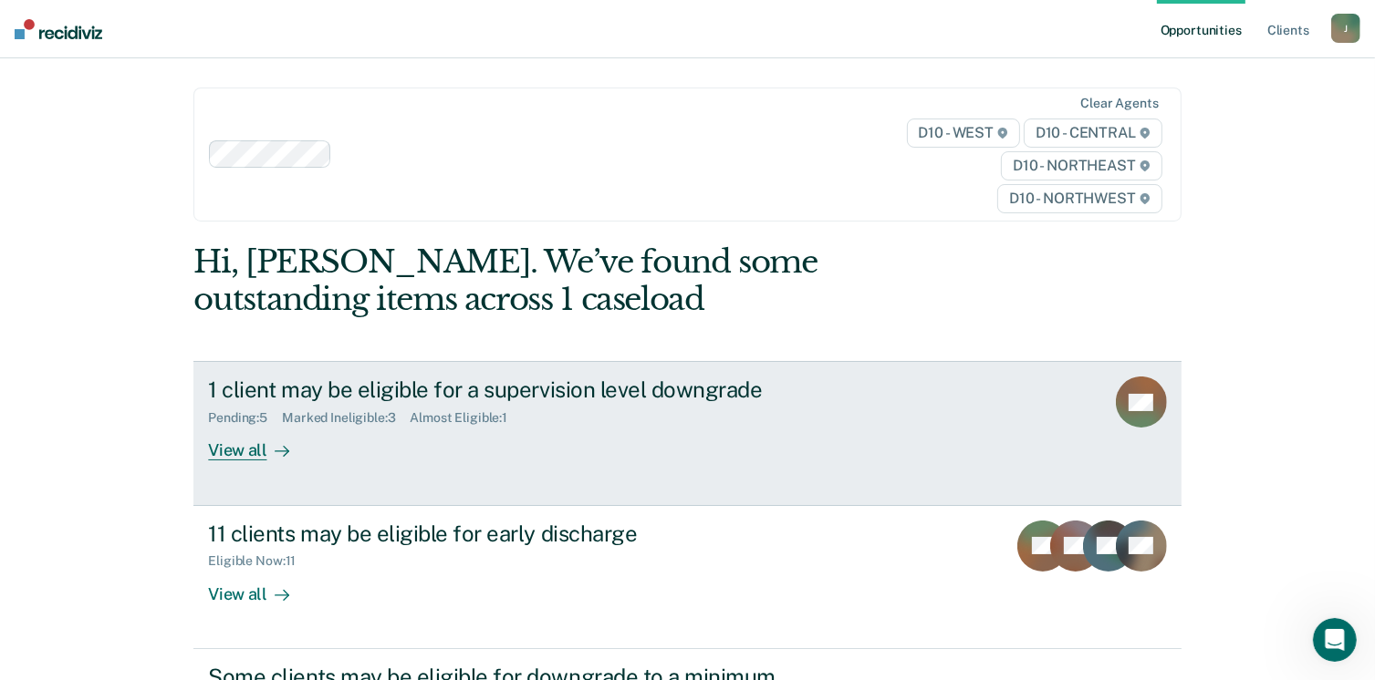
click at [244, 446] on div "View all" at bounding box center [259, 444] width 102 height 36
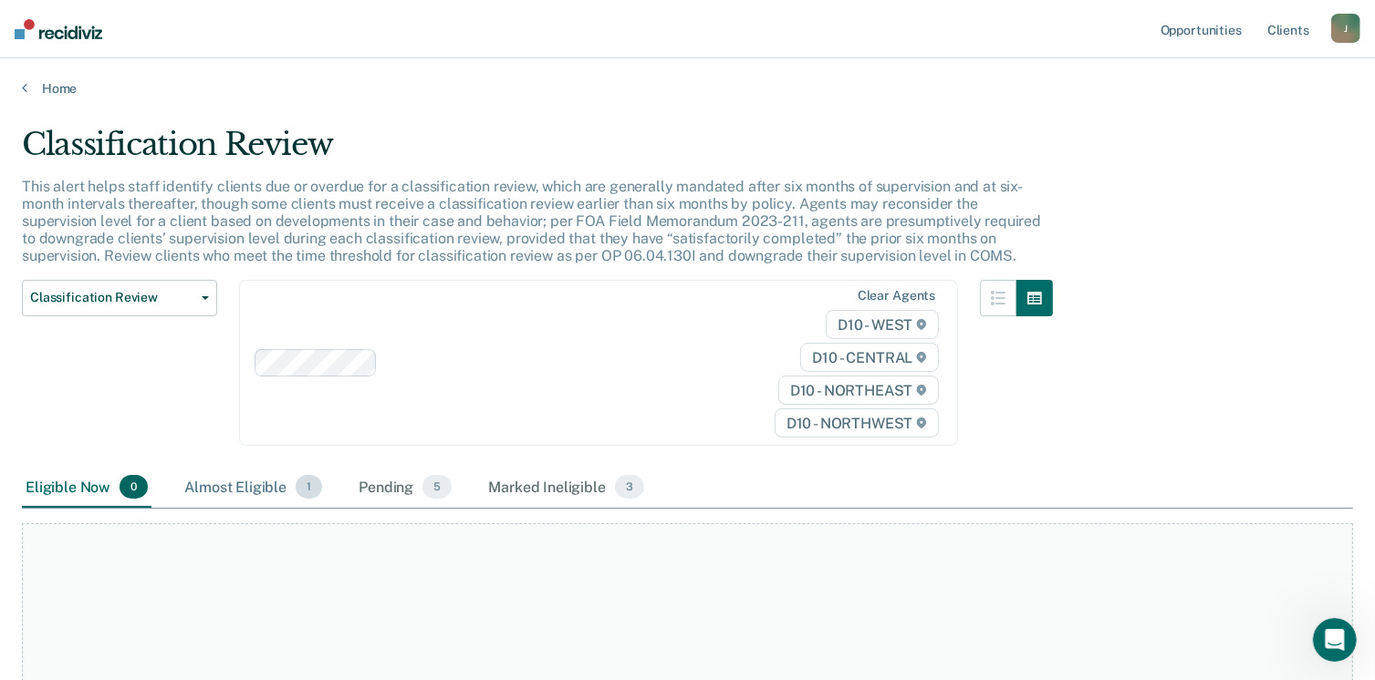
click at [196, 486] on div "Almost Eligible 1" at bounding box center [253, 488] width 145 height 40
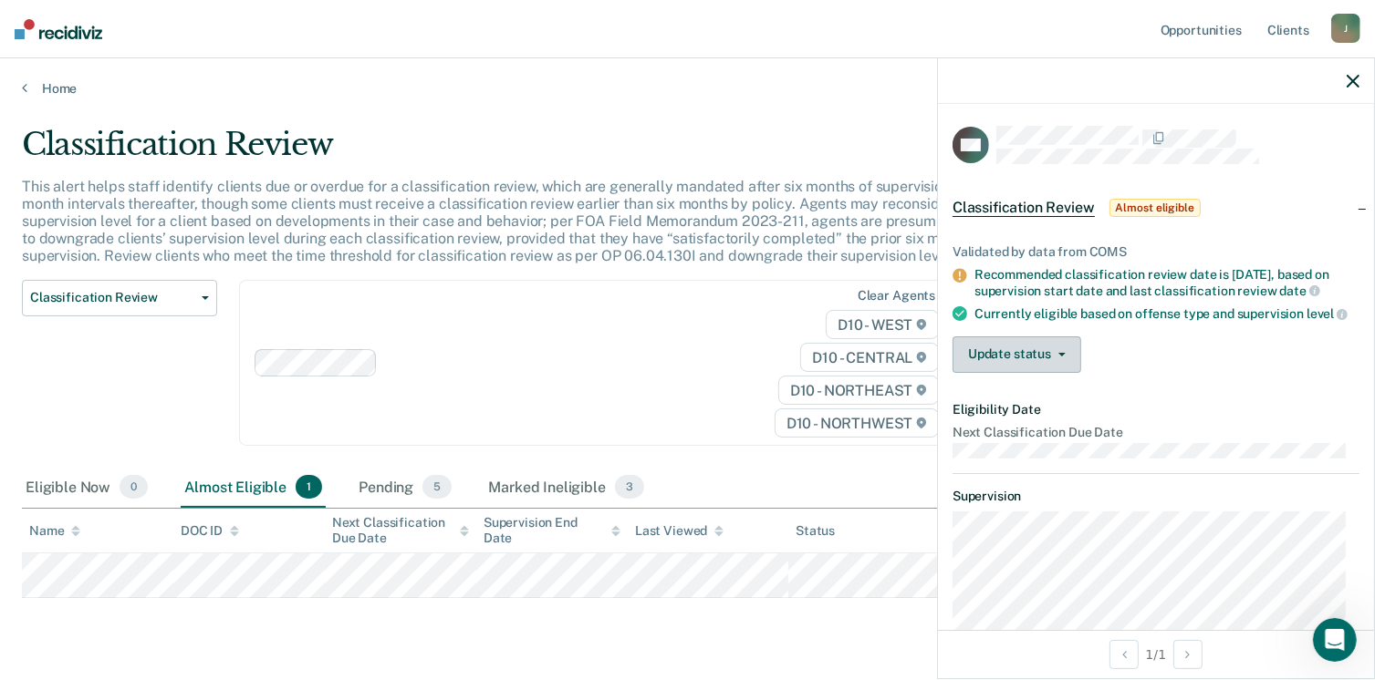
click at [1062, 357] on icon "button" at bounding box center [1061, 355] width 7 height 4
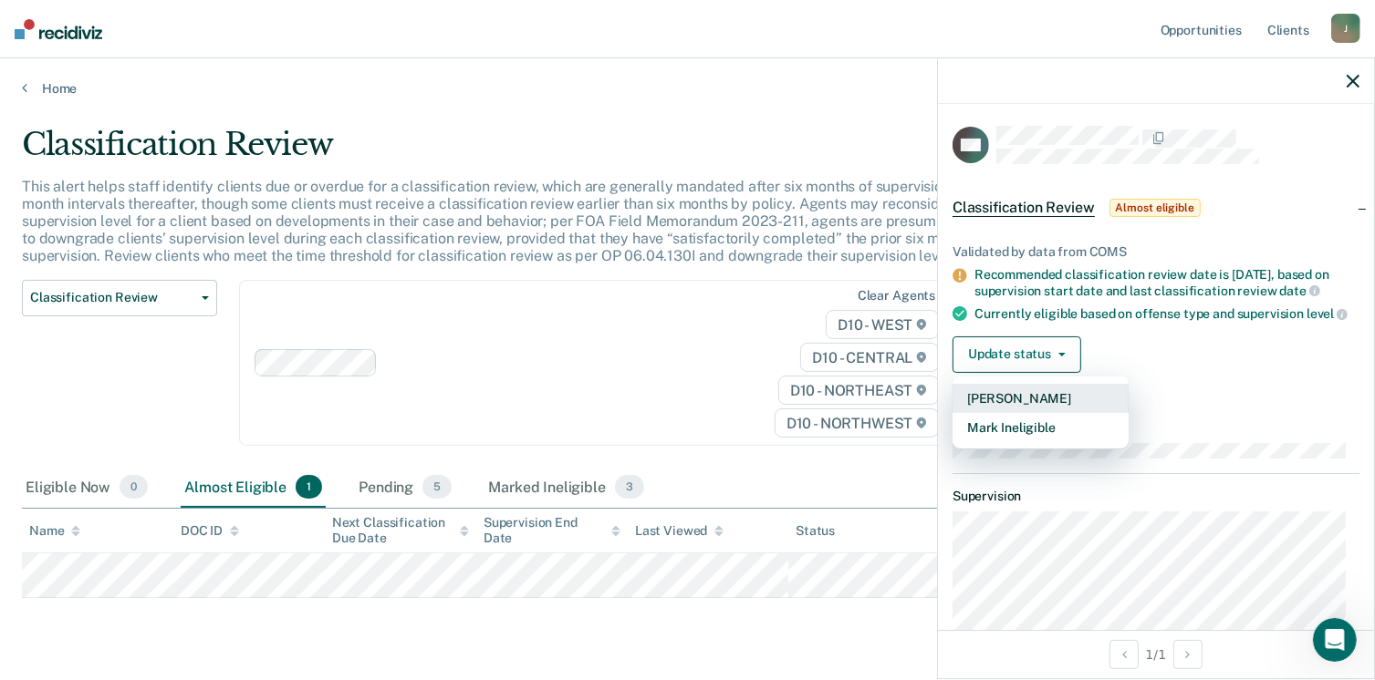
click at [1043, 406] on button "Mark Pending" at bounding box center [1040, 398] width 176 height 29
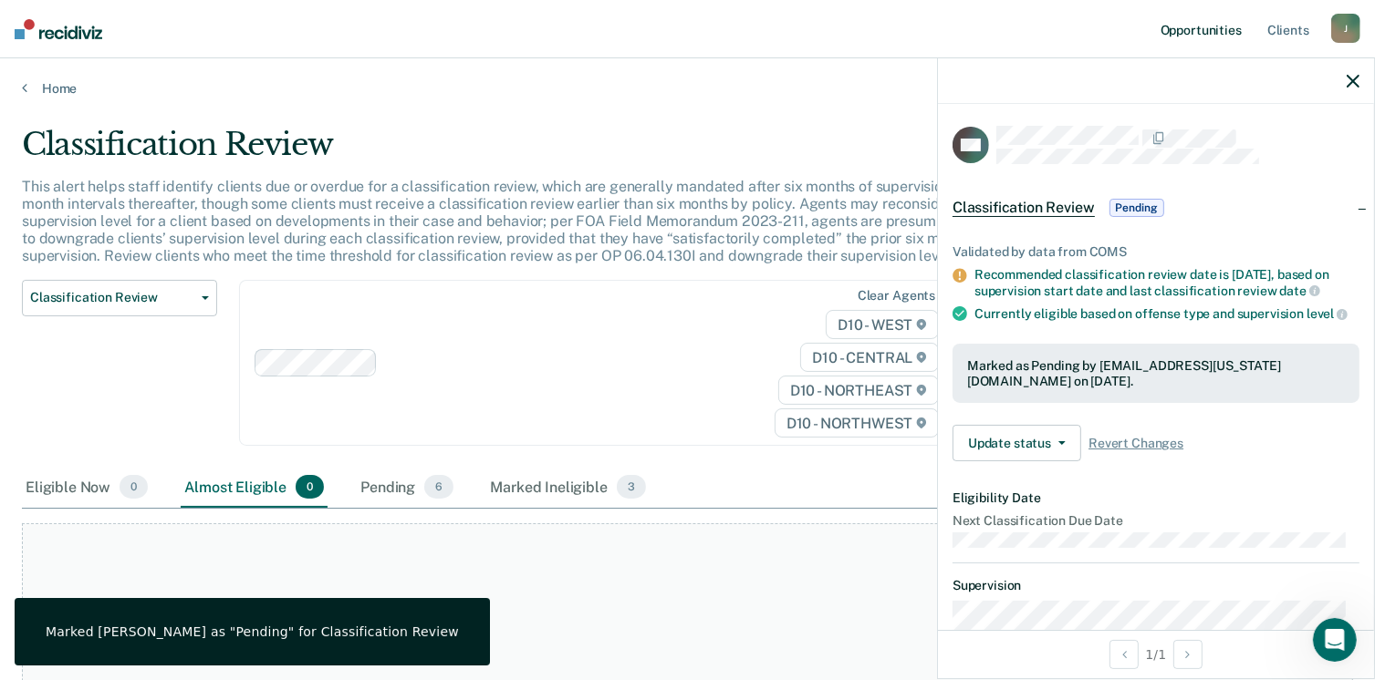
click at [1204, 26] on link "Opportunities" at bounding box center [1201, 29] width 88 height 58
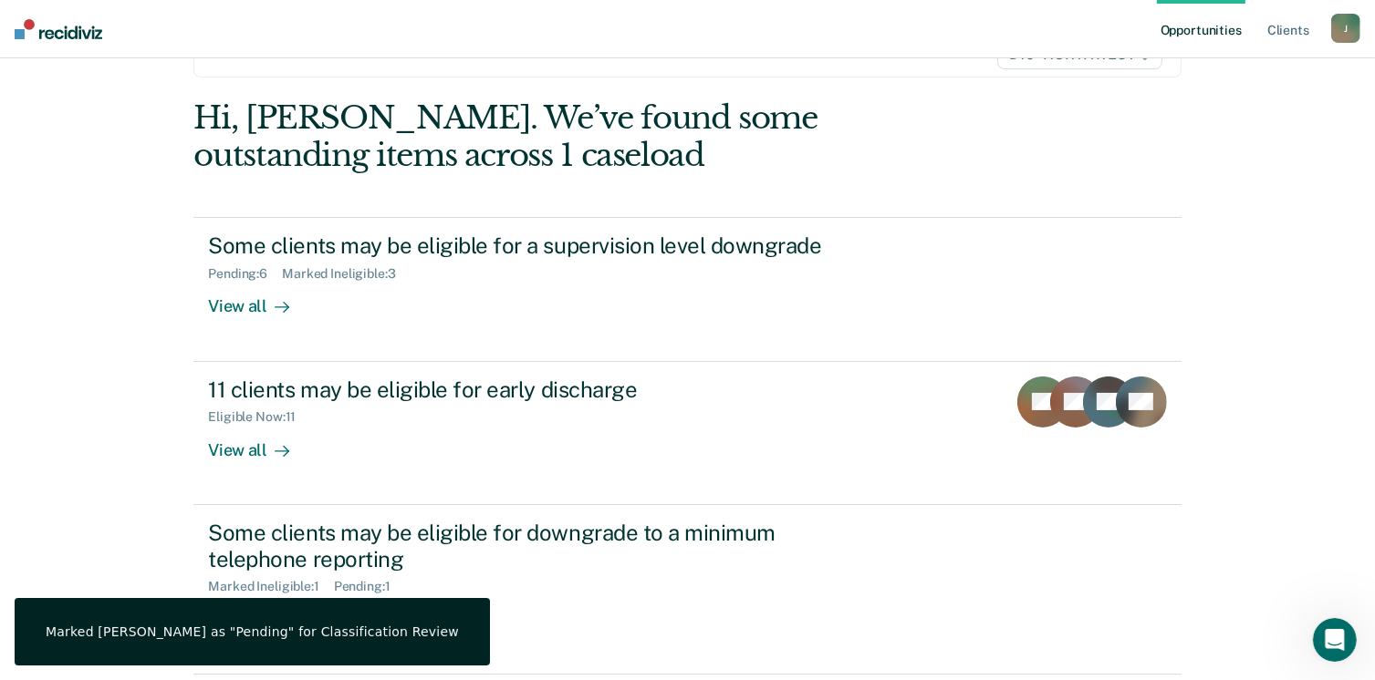
scroll to position [248, 0]
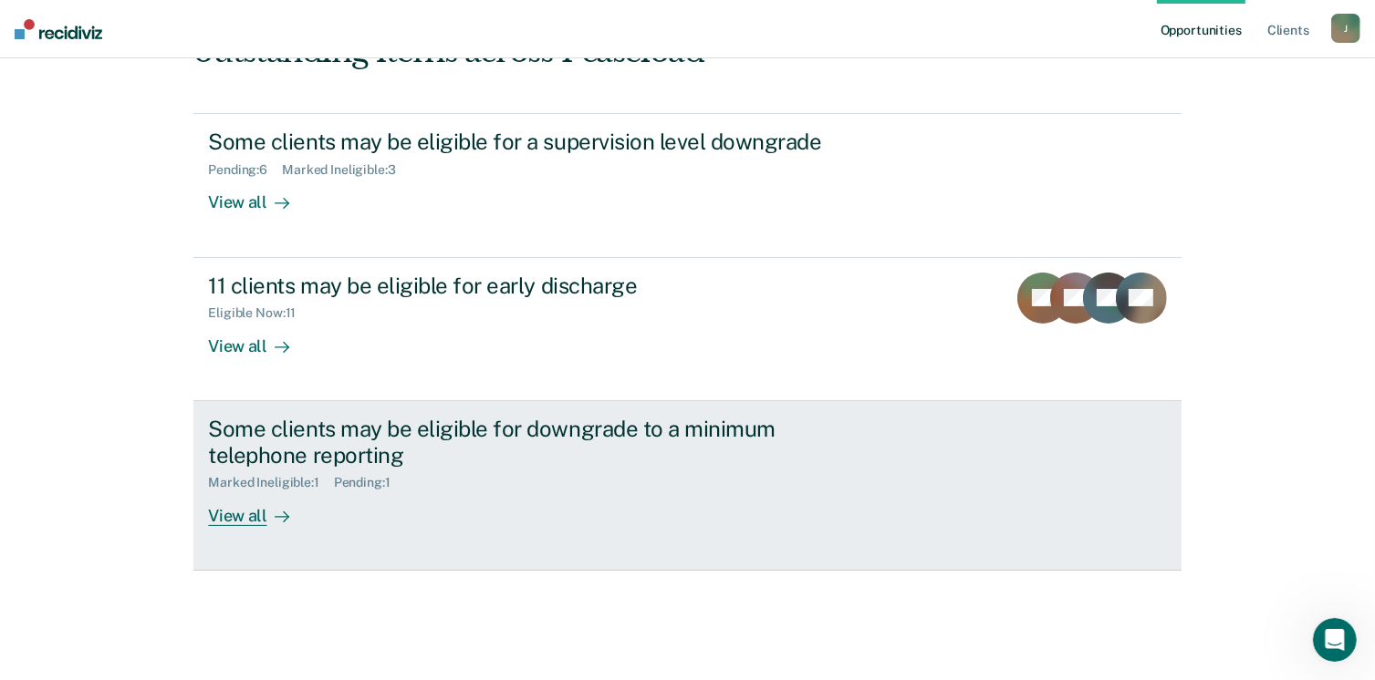
click at [234, 515] on div "View all" at bounding box center [259, 509] width 102 height 36
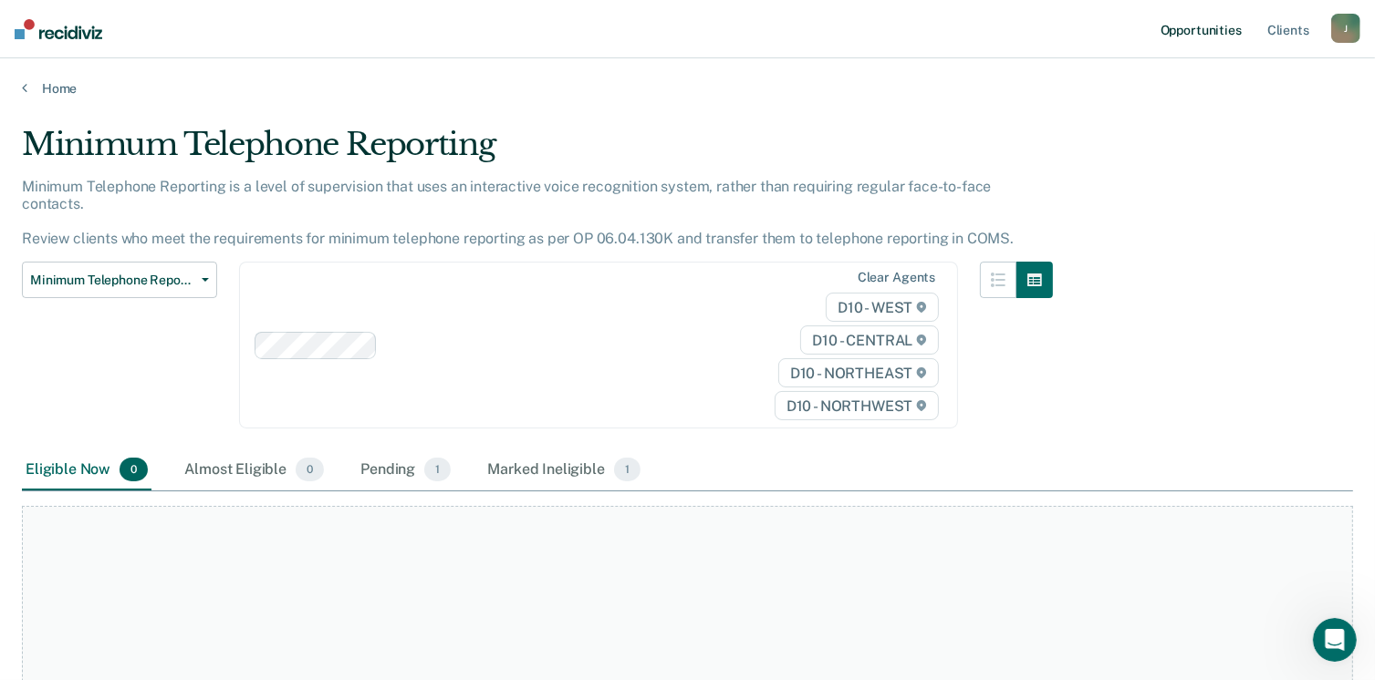
click at [1199, 34] on link "Opportunities" at bounding box center [1201, 29] width 88 height 58
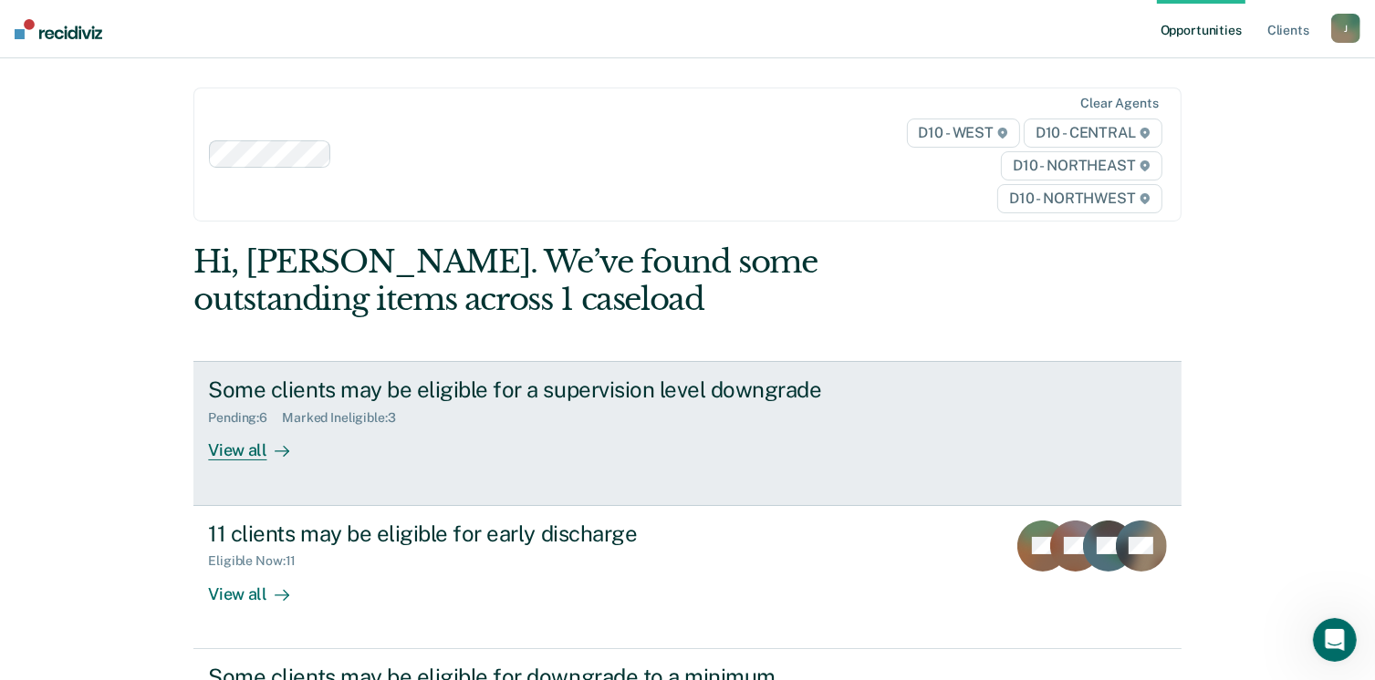
click at [393, 406] on div "Pending : 6 Marked Ineligible : 3" at bounding box center [528, 414] width 640 height 23
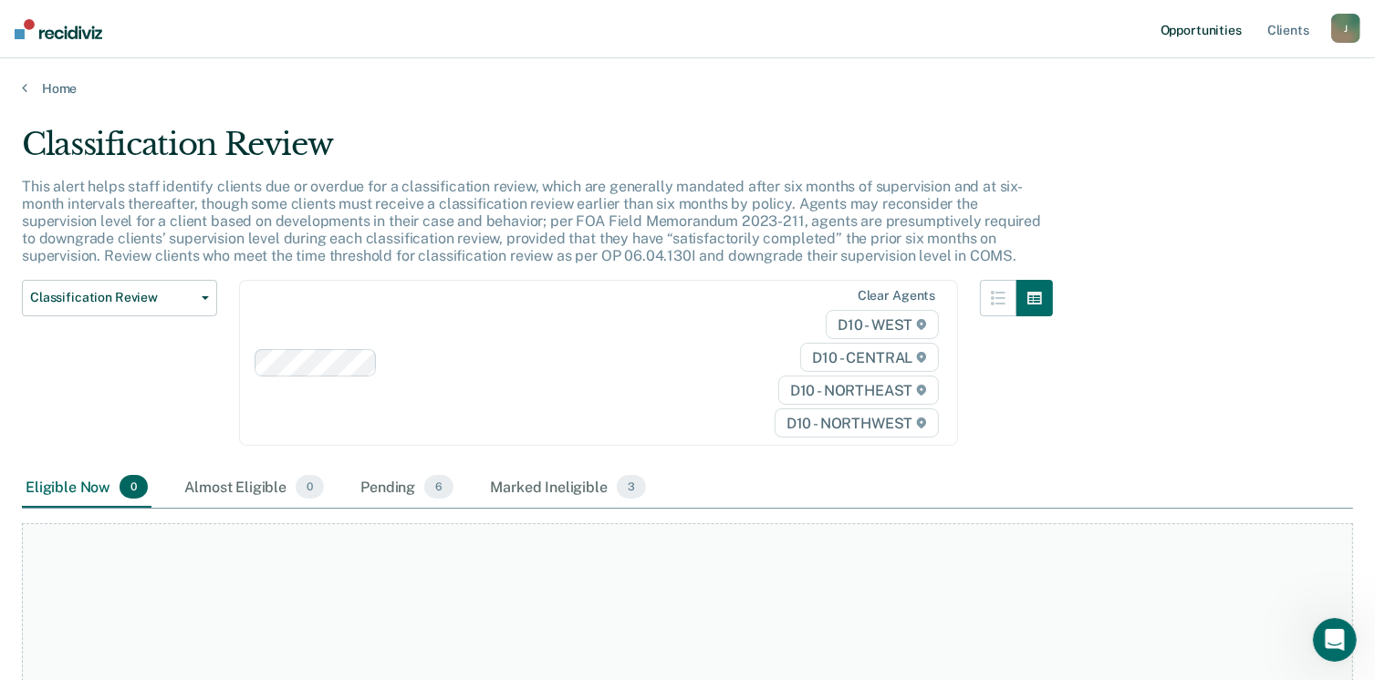
click at [1211, 29] on link "Opportunities" at bounding box center [1201, 29] width 88 height 58
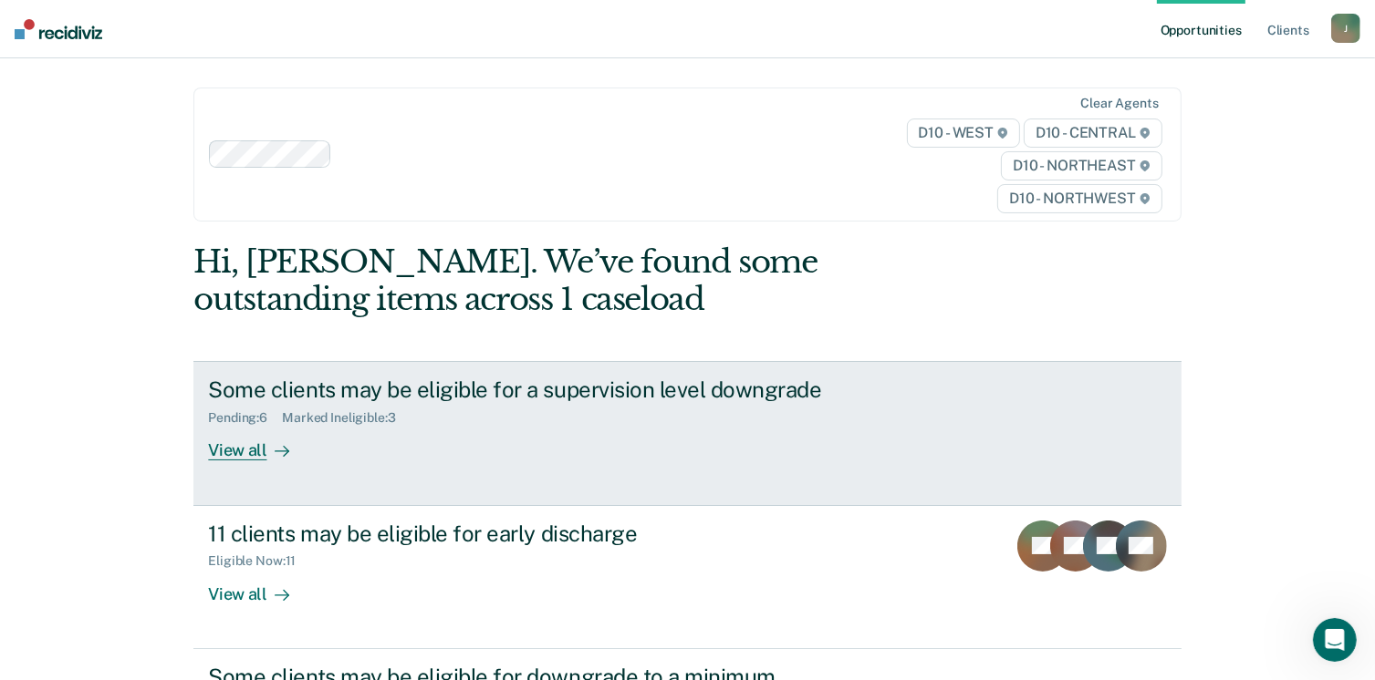
click at [241, 457] on div "View all" at bounding box center [259, 444] width 102 height 36
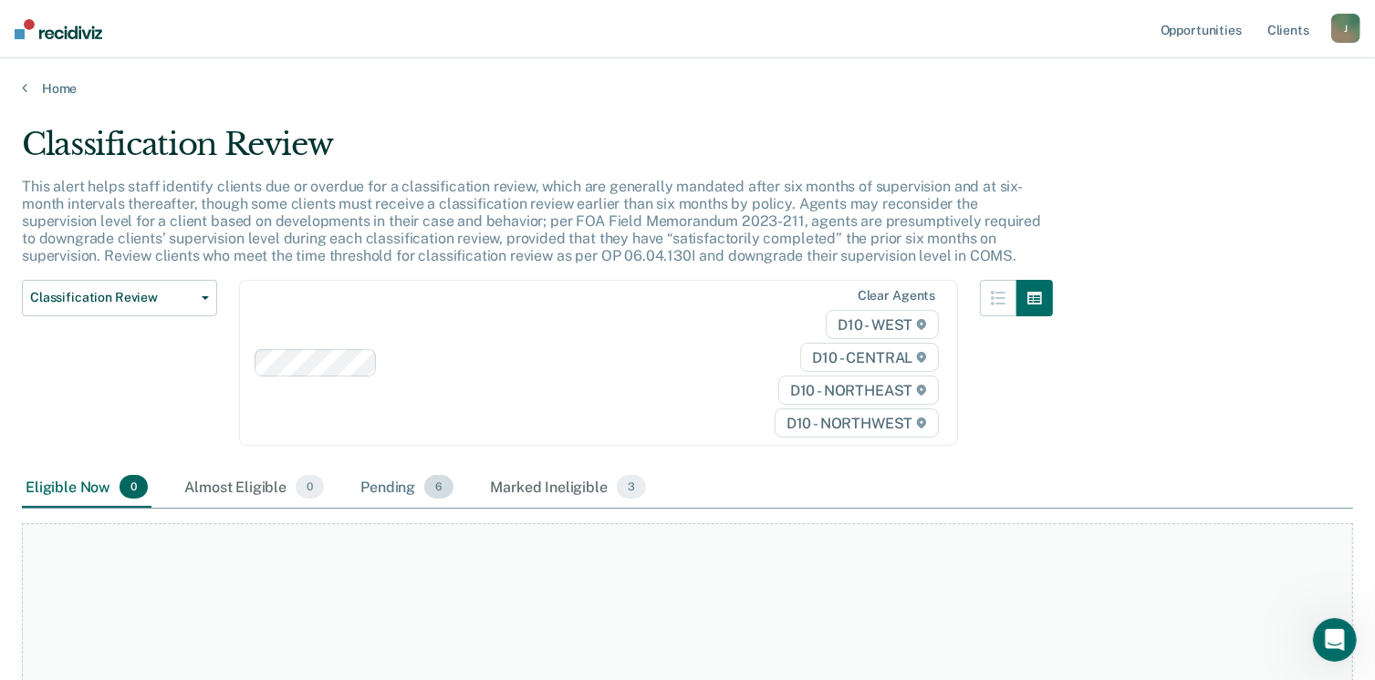
click at [390, 490] on div "Pending 6" at bounding box center [407, 488] width 100 height 40
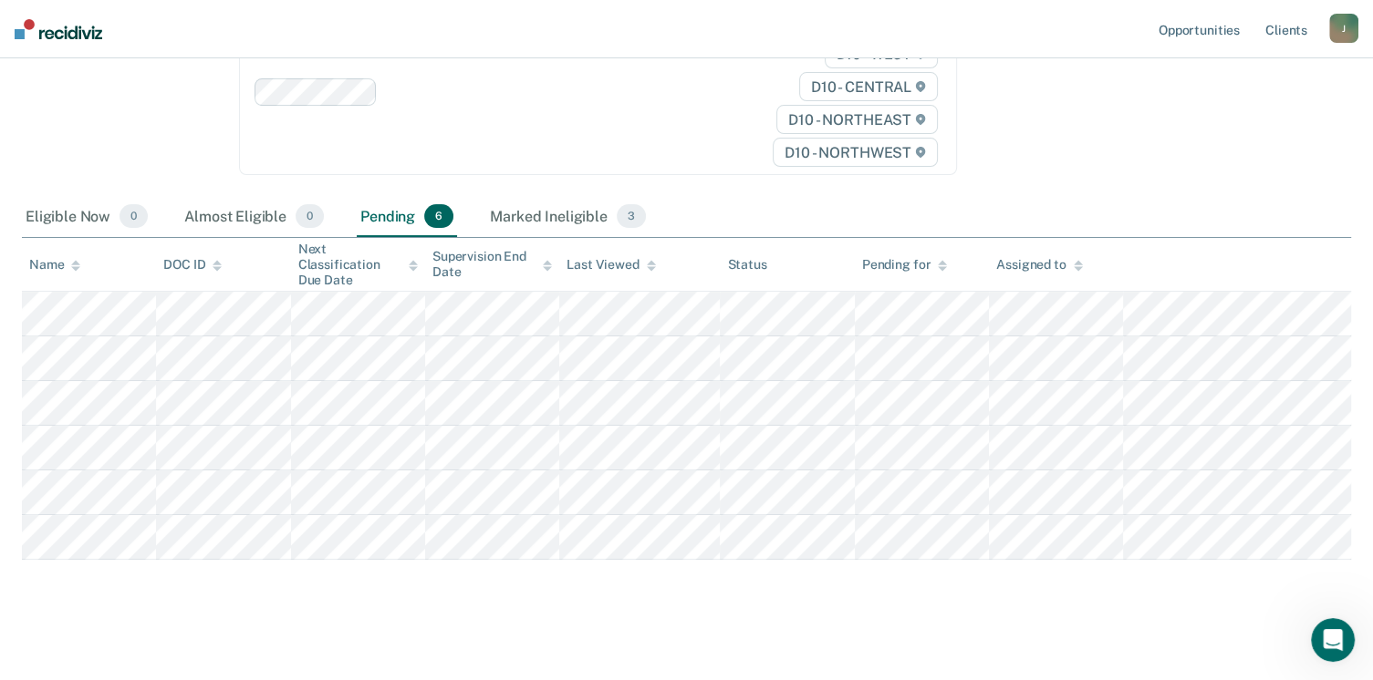
scroll to position [272, 0]
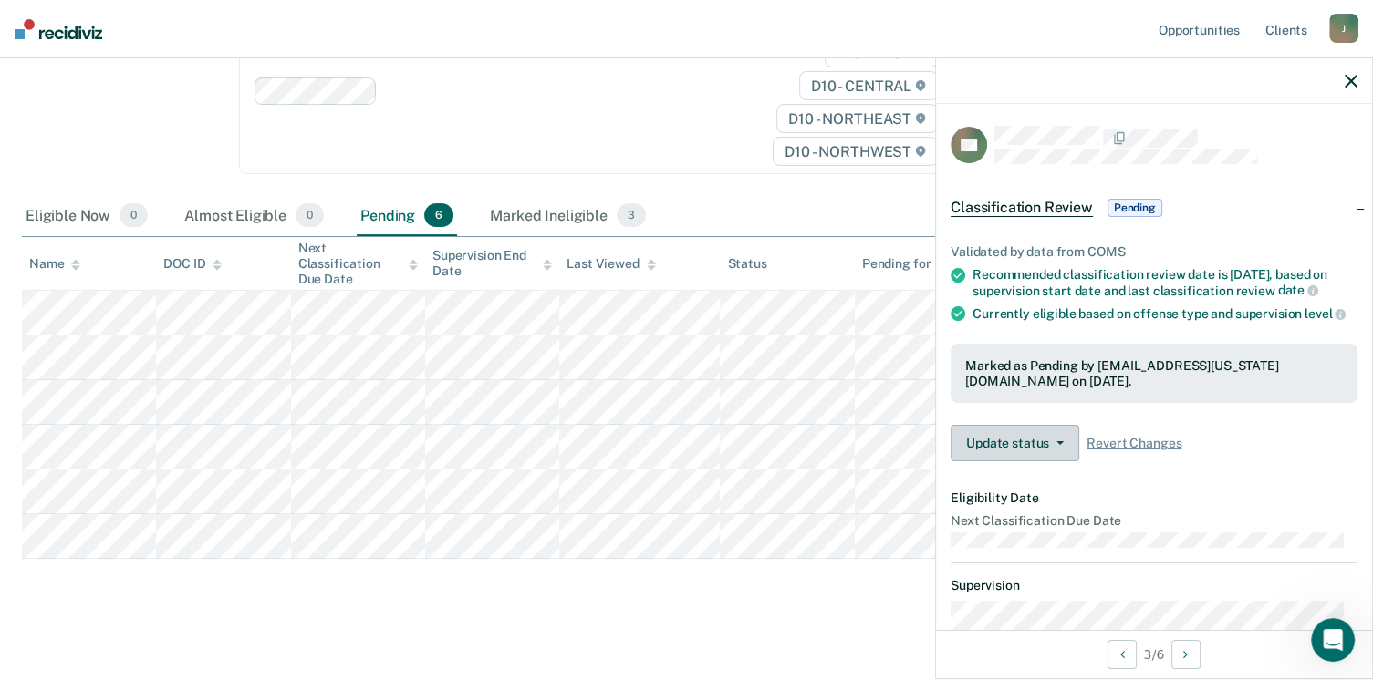
click at [1058, 445] on icon "button" at bounding box center [1059, 443] width 7 height 4
click at [97, 619] on main "Classification Review This alert helps staff identify clients due or overdue fo…" at bounding box center [686, 255] width 1373 height 860
click at [1203, 30] on link "Opportunities" at bounding box center [1199, 29] width 88 height 58
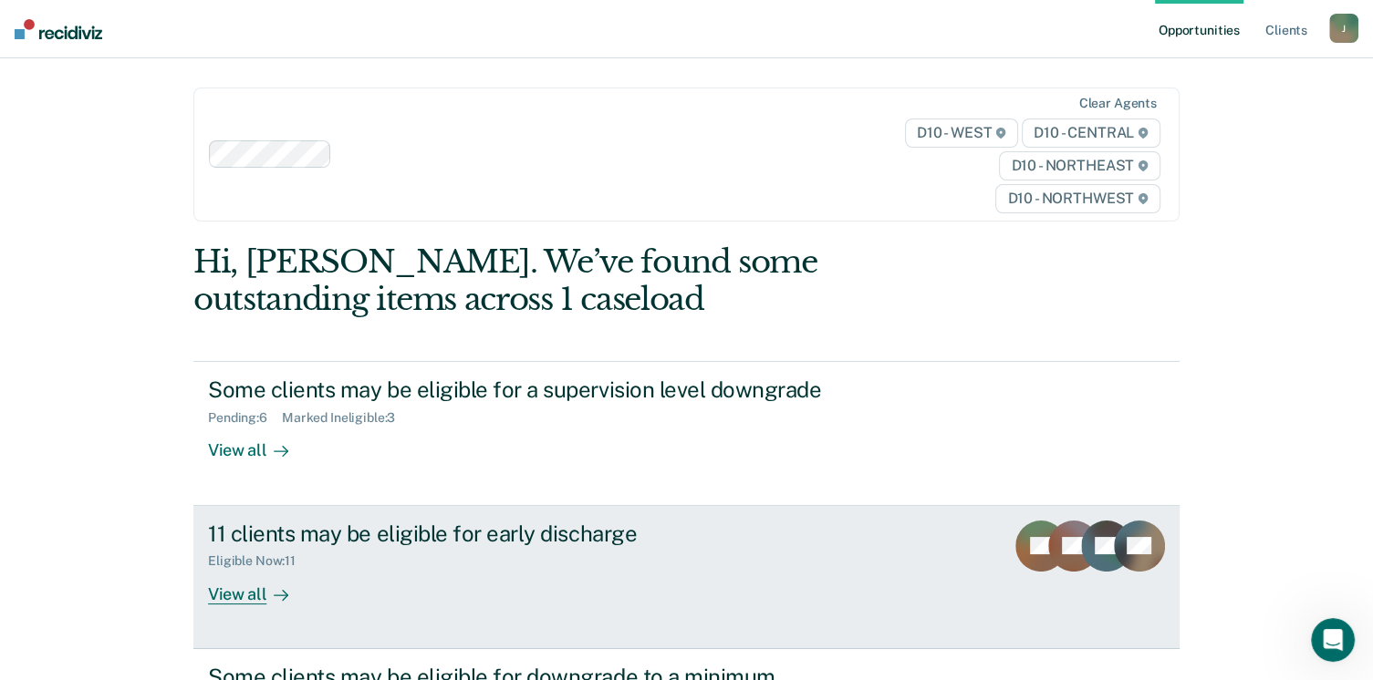
click at [379, 529] on div "11 clients may be eligible for early discharge" at bounding box center [528, 534] width 640 height 26
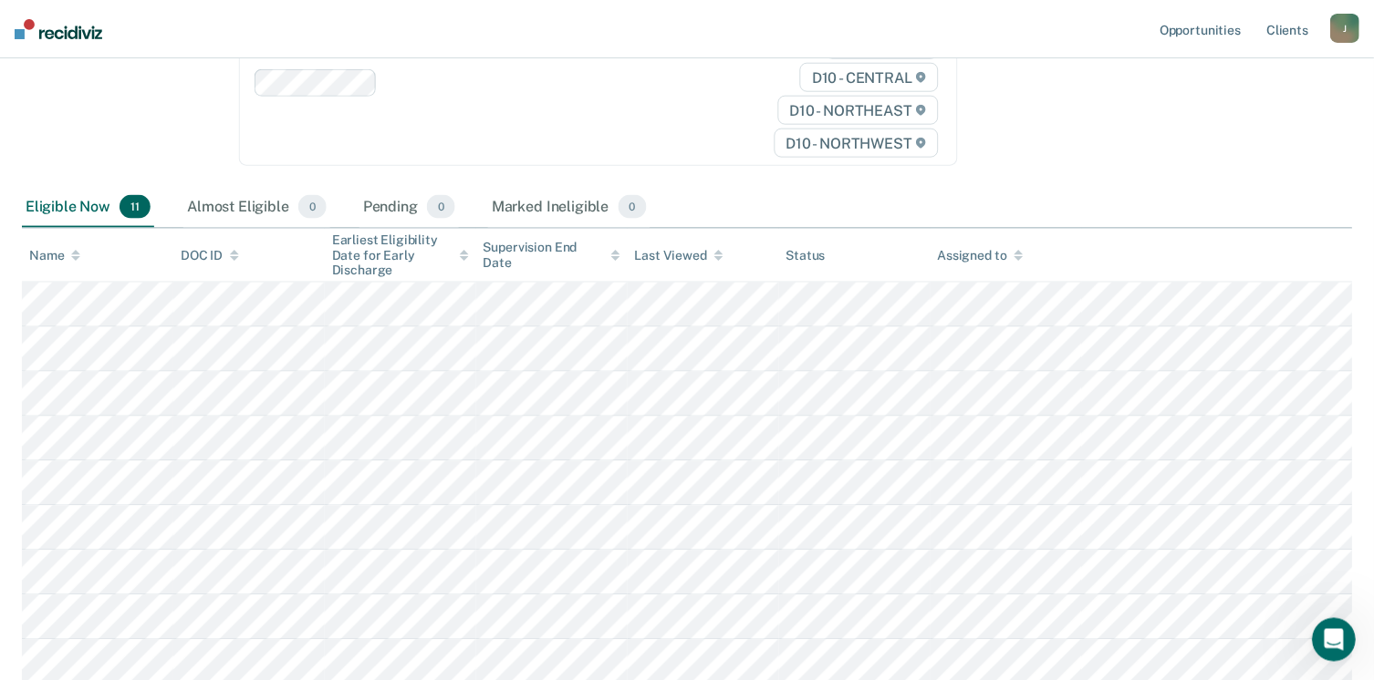
scroll to position [259, 0]
drag, startPoint x: 1368, startPoint y: 325, endPoint x: 1375, endPoint y: 460, distance: 135.2
click at [1374, 421] on html "Looks like you’re using Internet Explorer 11. For faster loading and a better e…" at bounding box center [687, 81] width 1374 height 680
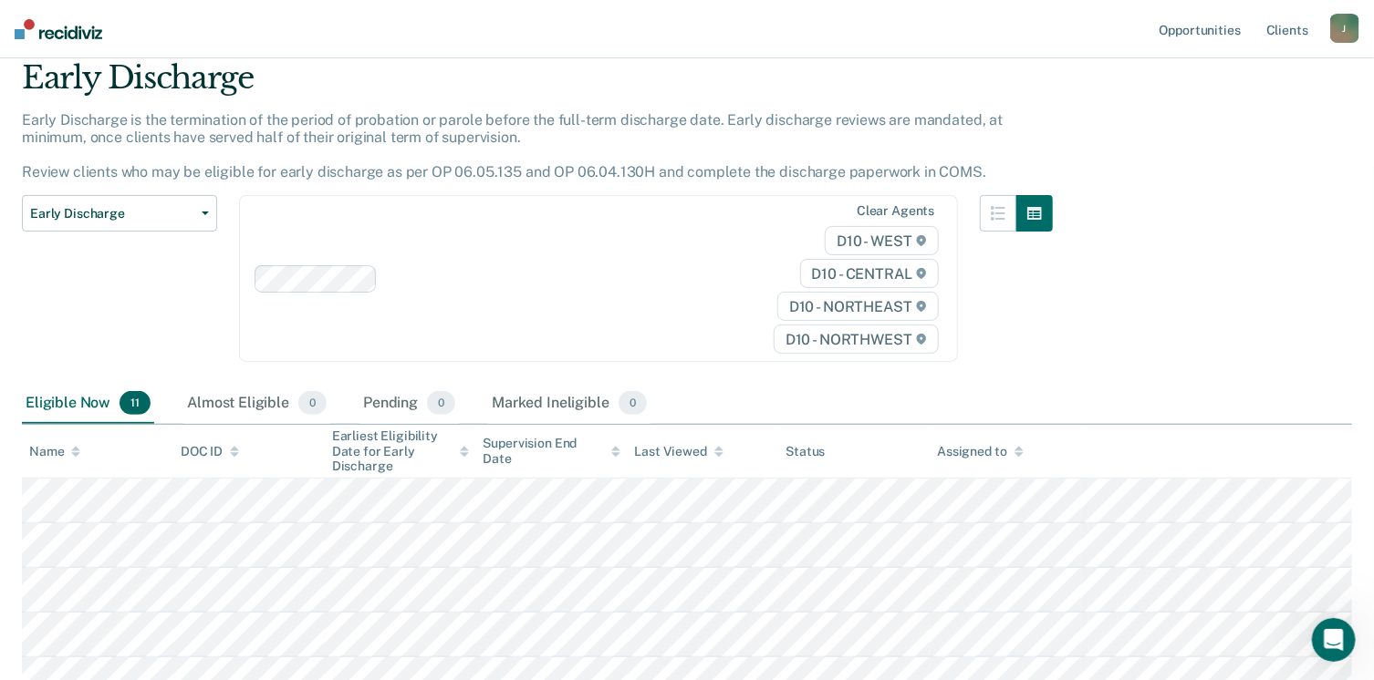
scroll to position [0, 0]
